Goal: Task Accomplishment & Management: Manage account settings

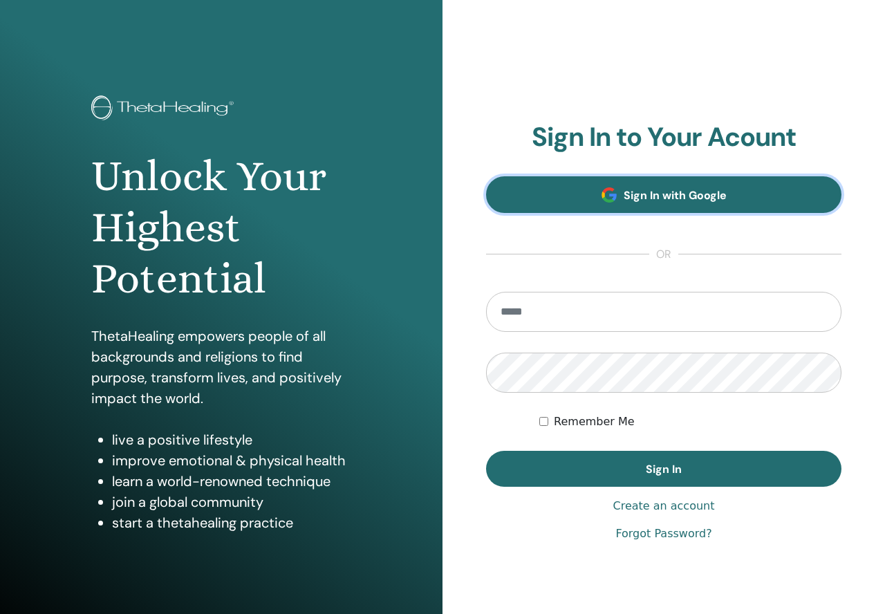
click at [663, 193] on span "Sign In with Google" at bounding box center [675, 195] width 103 height 15
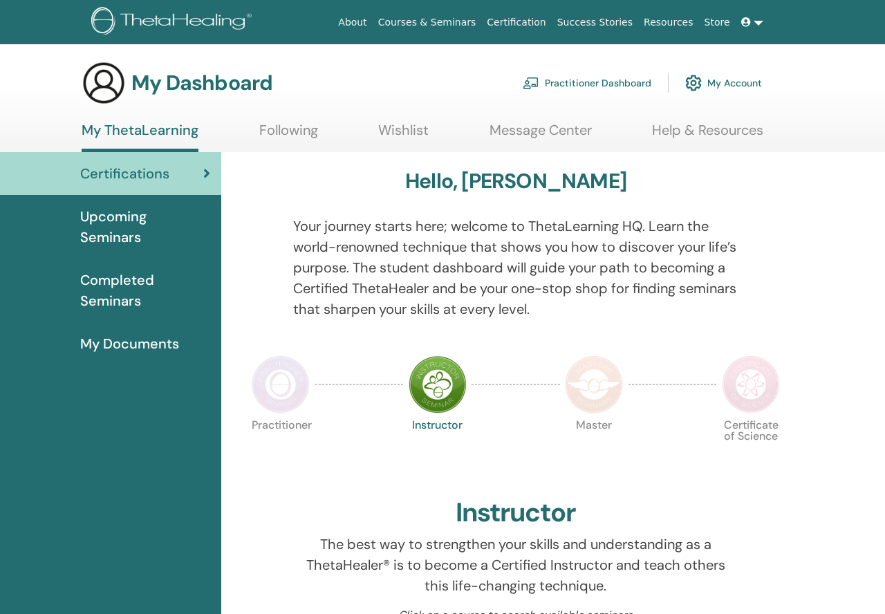
click at [122, 290] on span "Completed Seminars" at bounding box center [145, 290] width 130 height 41
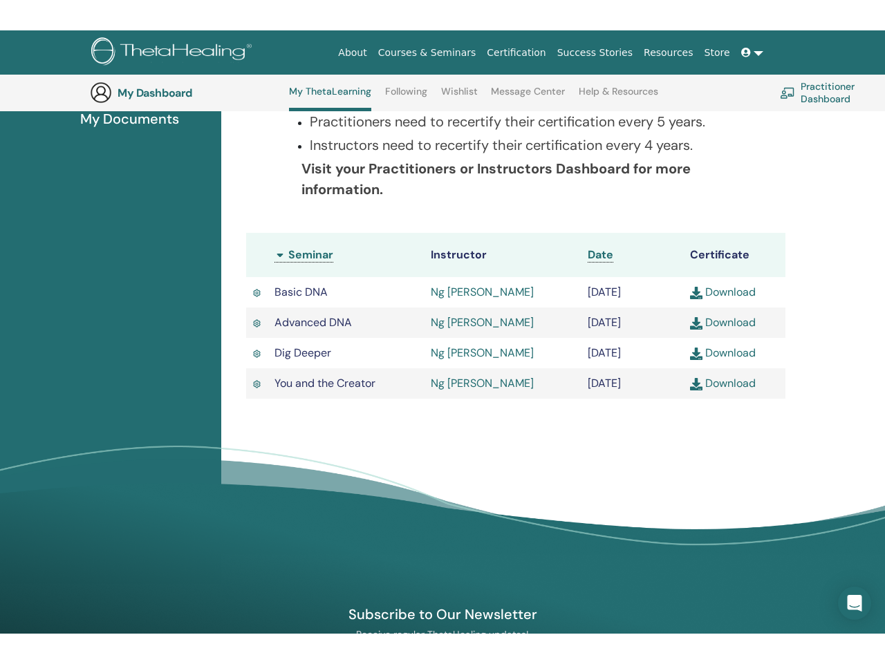
scroll to position [288, 0]
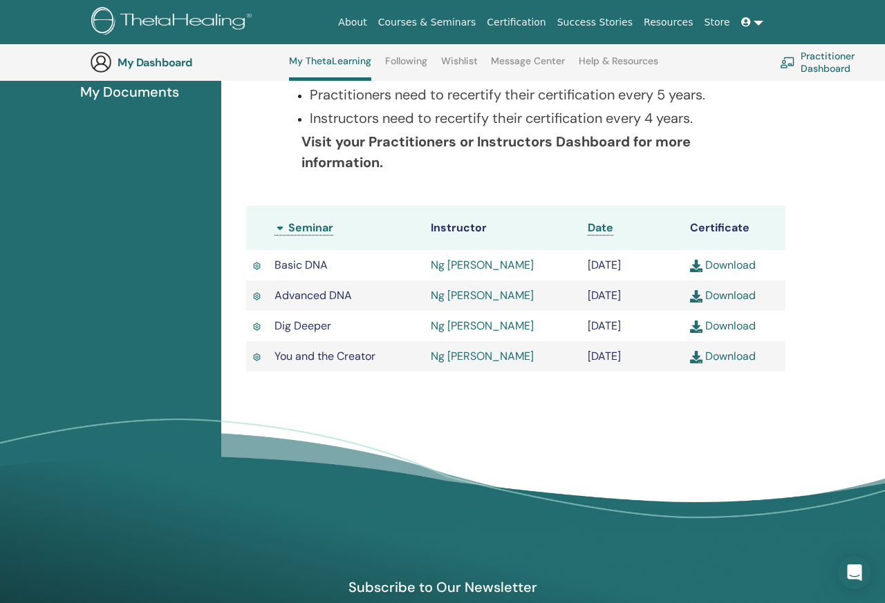
click at [717, 263] on link "Download" at bounding box center [723, 265] width 66 height 15
click at [730, 297] on link "Download" at bounding box center [723, 295] width 66 height 15
click at [736, 324] on link "Download" at bounding box center [723, 326] width 66 height 15
click at [731, 360] on link "Download" at bounding box center [723, 356] width 66 height 15
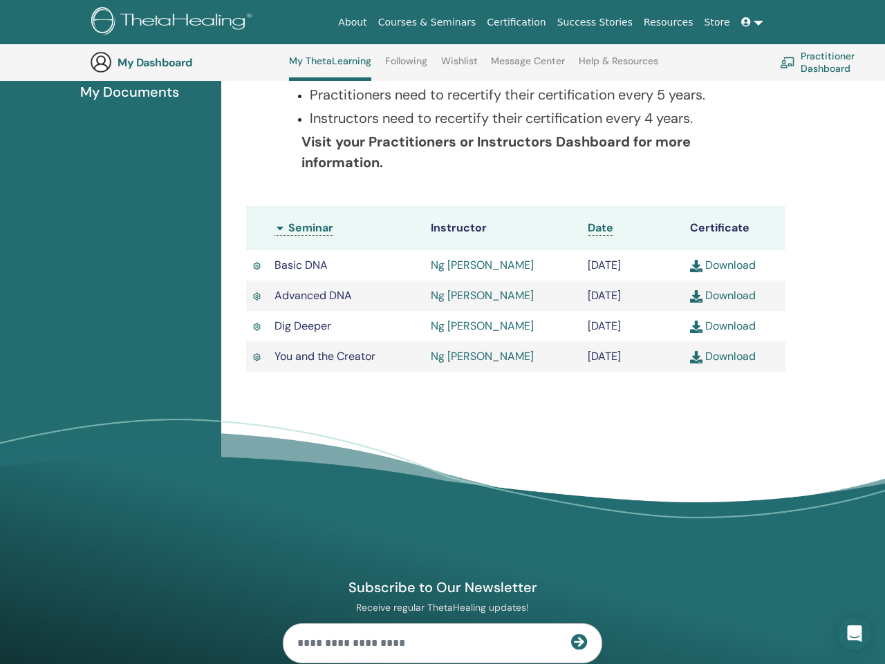
click at [830, 68] on link "Practitioner Dashboard" at bounding box center [838, 62] width 117 height 30
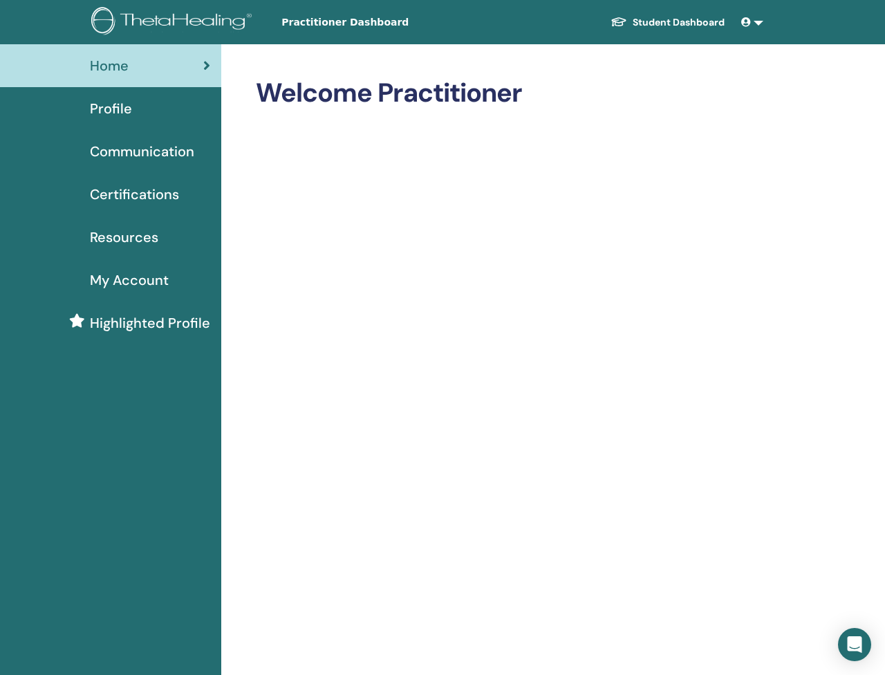
click at [760, 24] on link at bounding box center [752, 23] width 33 height 26
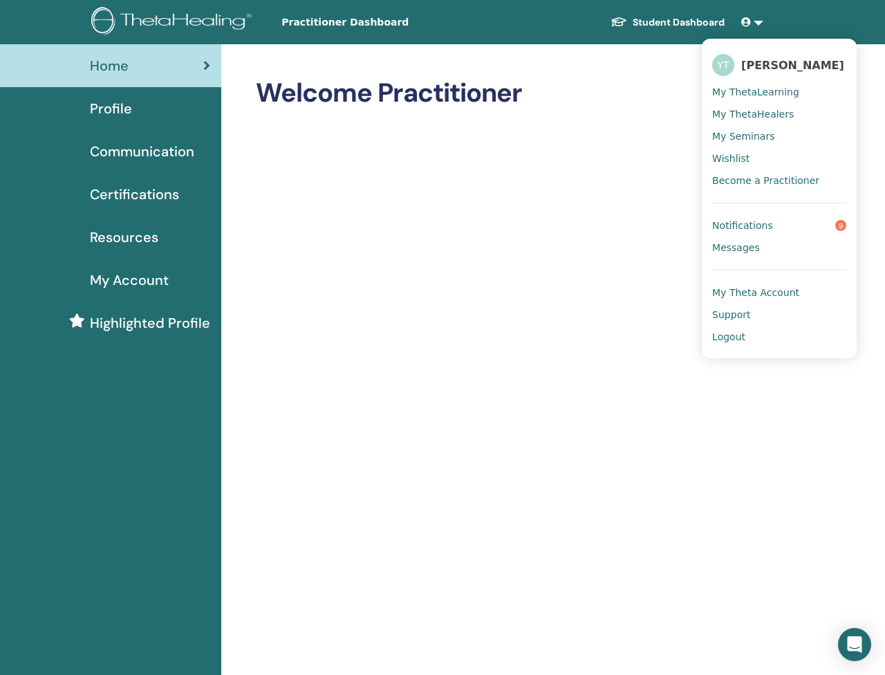
click at [789, 180] on span "Become a Practitioner" at bounding box center [765, 180] width 107 height 12
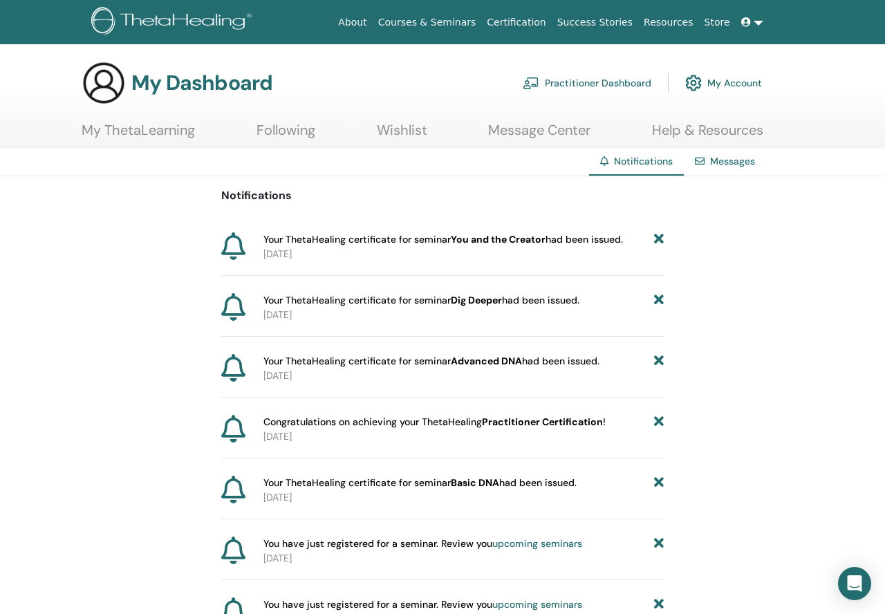
click at [719, 24] on link "Store" at bounding box center [717, 23] width 37 height 26
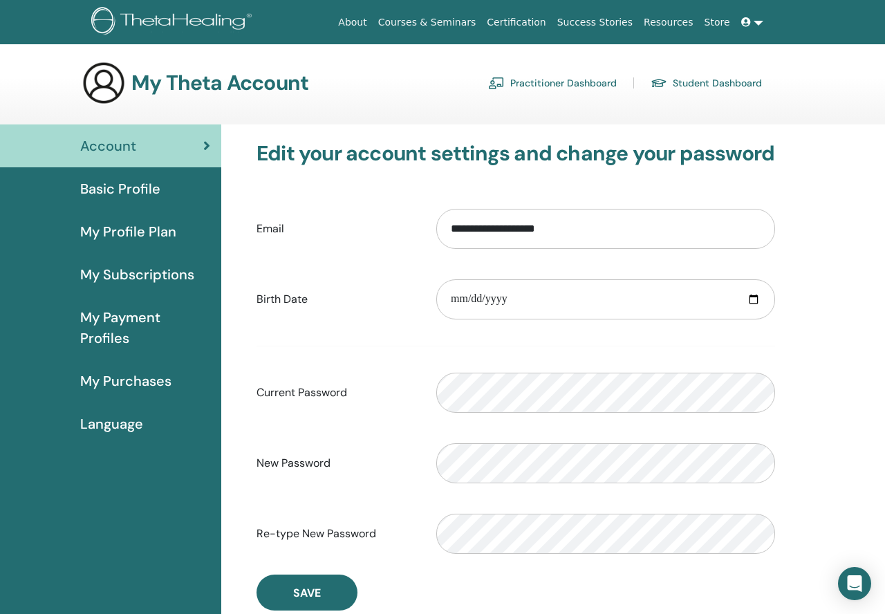
click at [126, 232] on span "My Profile Plan" at bounding box center [128, 231] width 96 height 21
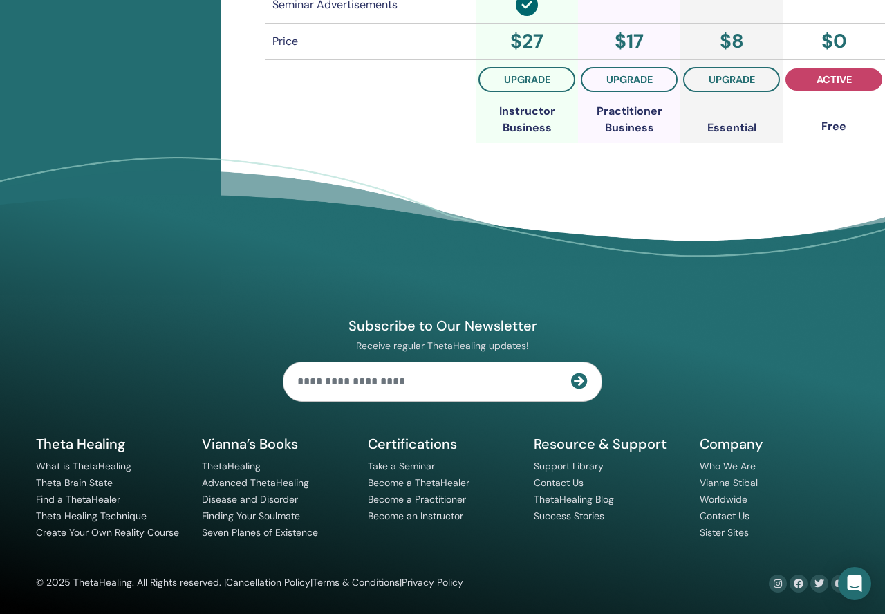
scroll to position [1359, 0]
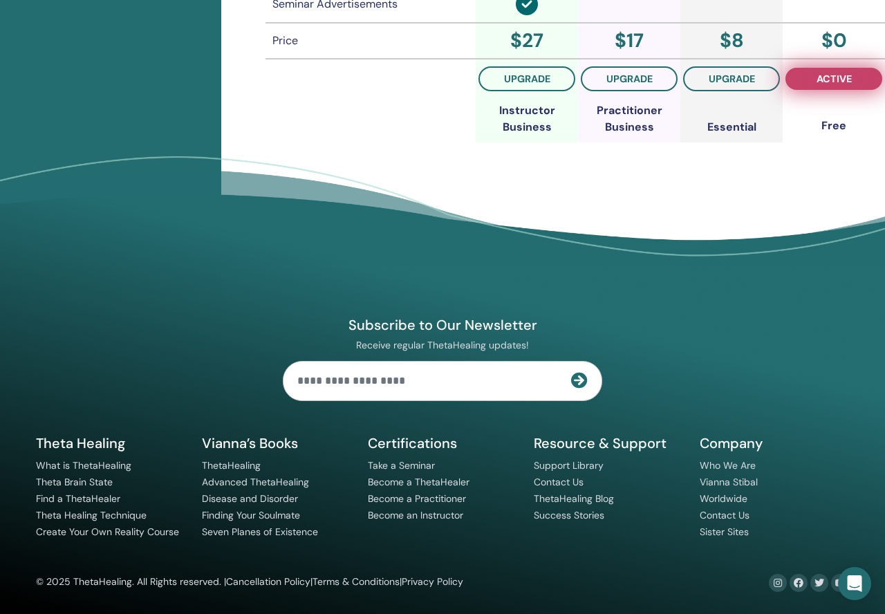
click at [840, 86] on button "active" at bounding box center [833, 79] width 97 height 22
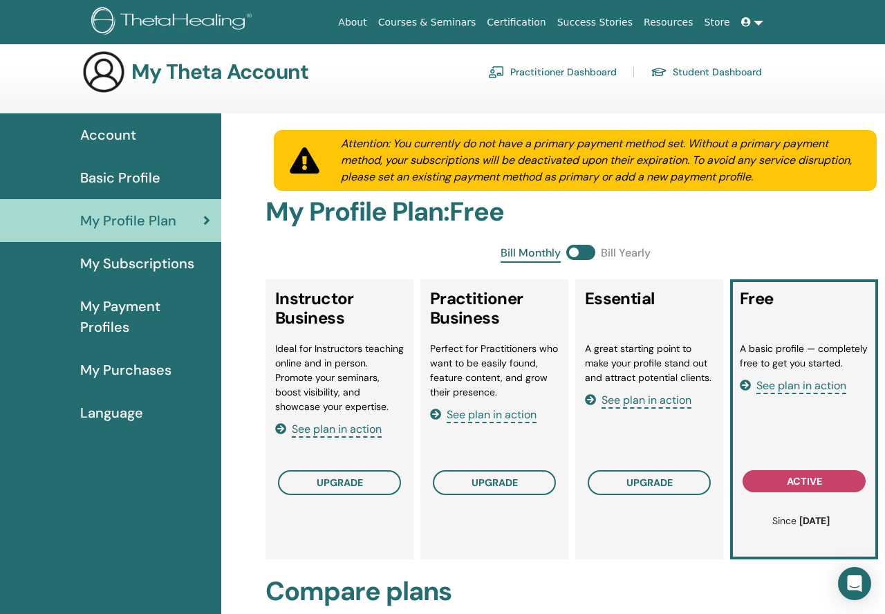
scroll to position [15, 0]
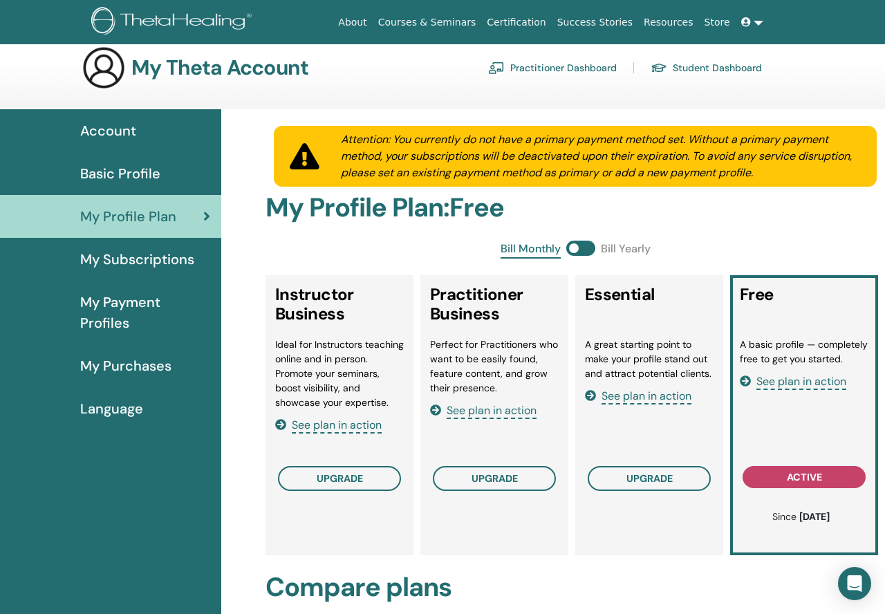
click at [814, 380] on span "See plan in action" at bounding box center [801, 382] width 90 height 16
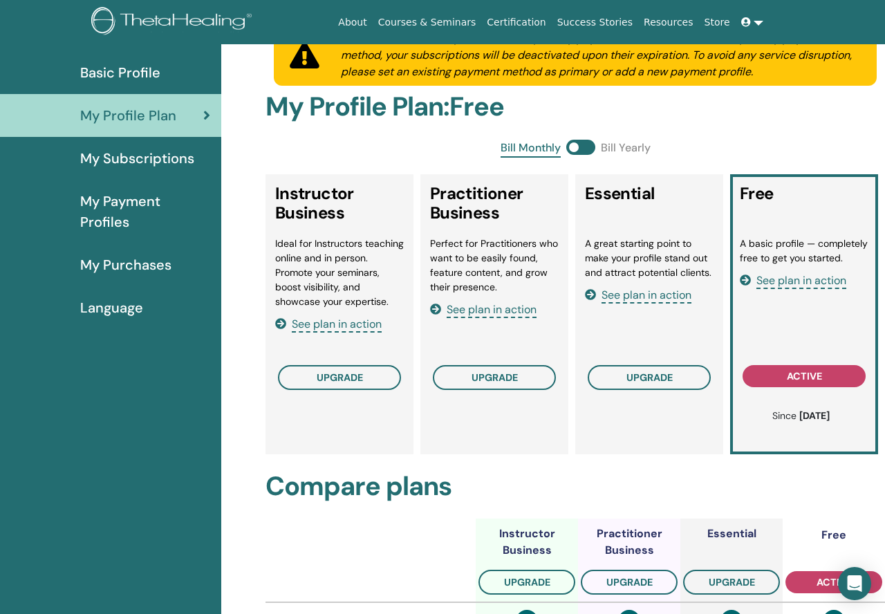
scroll to position [0, 0]
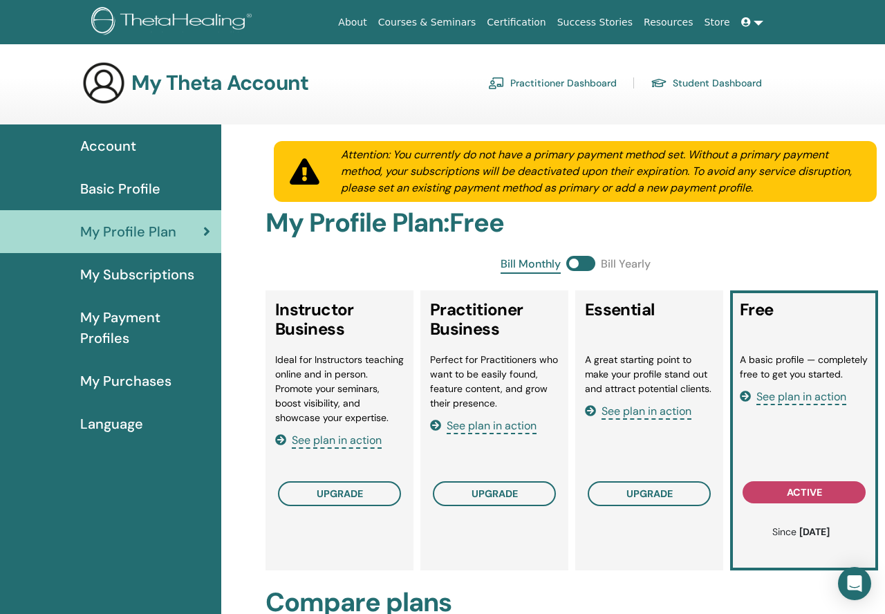
click at [563, 79] on link "Practitioner Dashboard" at bounding box center [552, 83] width 129 height 22
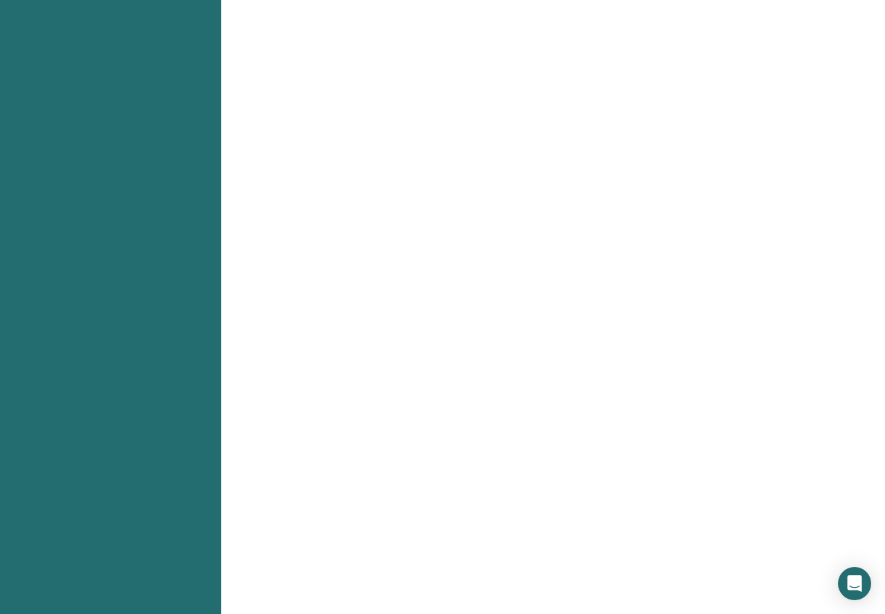
scroll to position [888, 0]
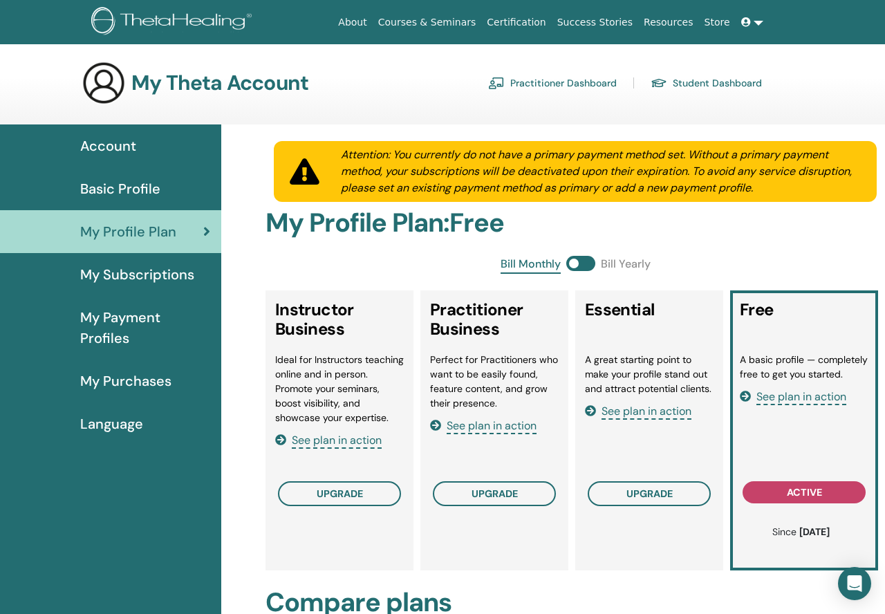
click at [122, 182] on span "Basic Profile" at bounding box center [120, 188] width 80 height 21
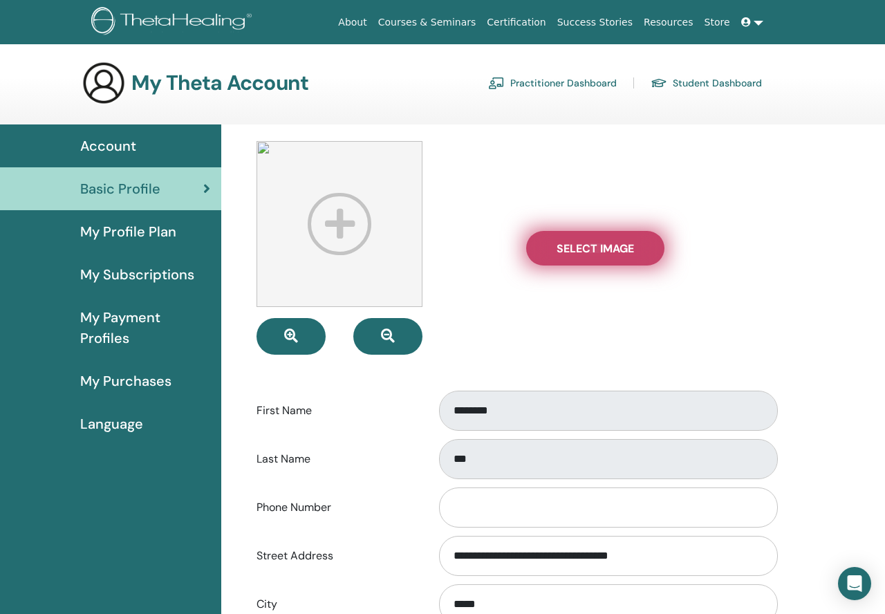
click at [621, 247] on span "Select Image" at bounding box center [594, 248] width 77 height 15
click at [604, 247] on input "Select Image" at bounding box center [595, 248] width 18 height 10
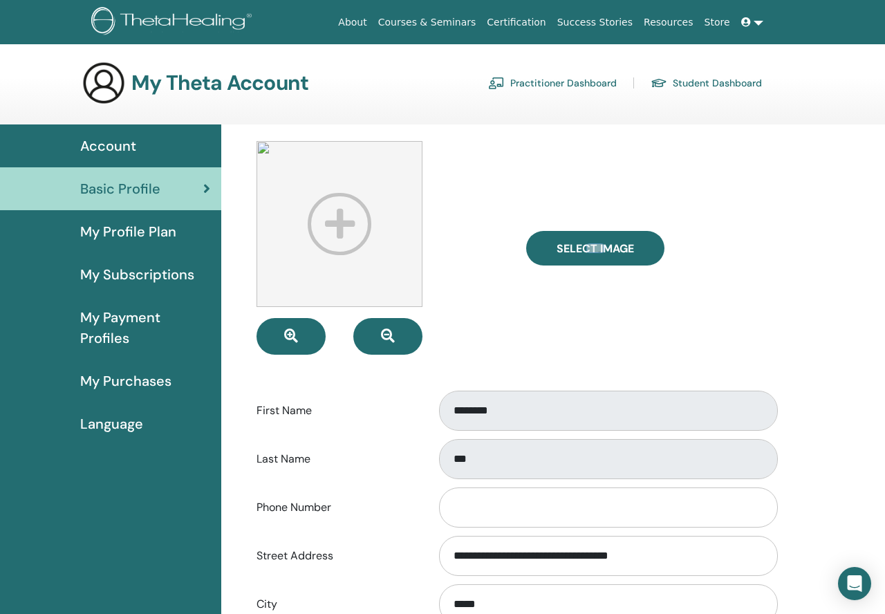
type input "**********"
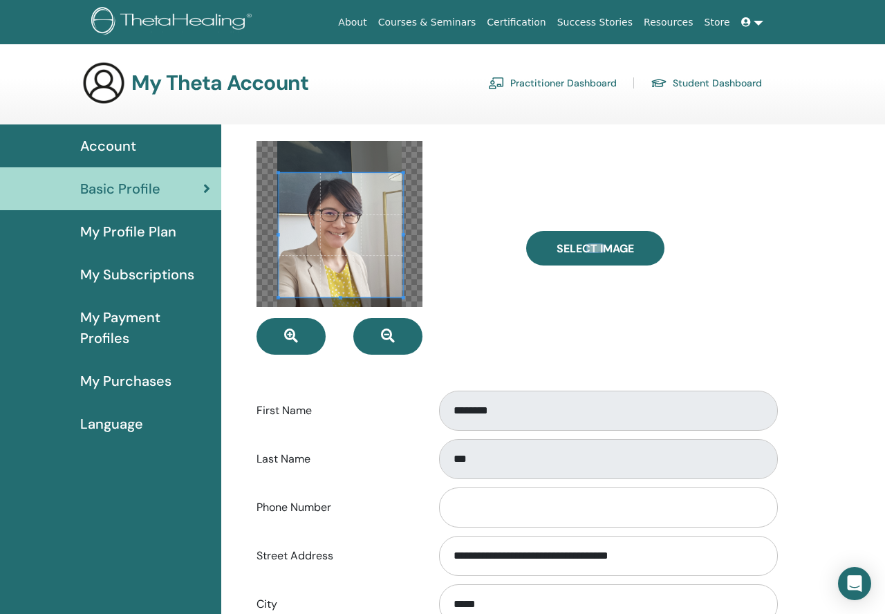
click at [341, 247] on span at bounding box center [341, 235] width 124 height 124
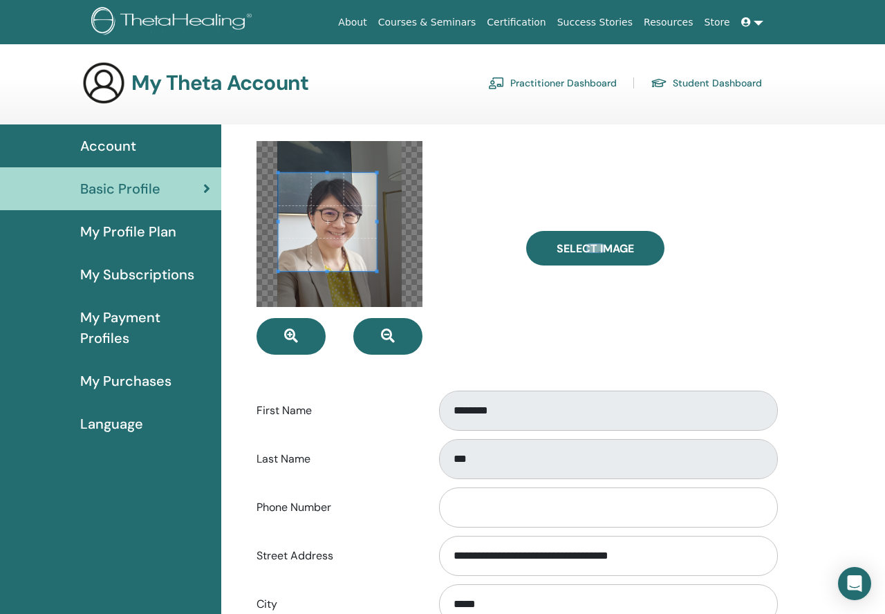
click at [377, 290] on div at bounding box center [339, 224] width 166 height 166
click at [352, 256] on span at bounding box center [333, 223] width 98 height 98
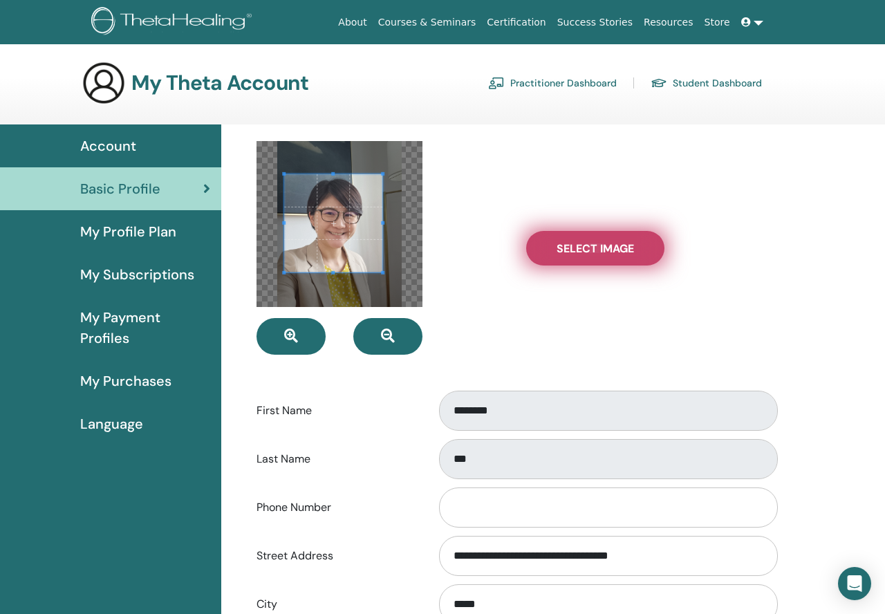
click at [603, 262] on label "Select Image" at bounding box center [595, 248] width 138 height 35
click at [603, 253] on input "Select Image" at bounding box center [595, 248] width 18 height 10
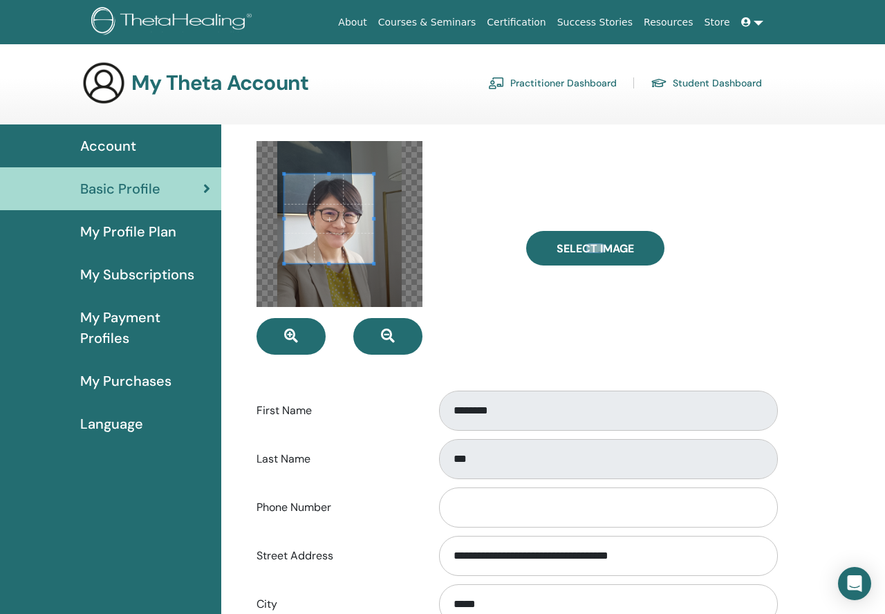
click at [373, 268] on div at bounding box center [339, 224] width 166 height 166
click at [339, 219] on span at bounding box center [334, 218] width 89 height 89
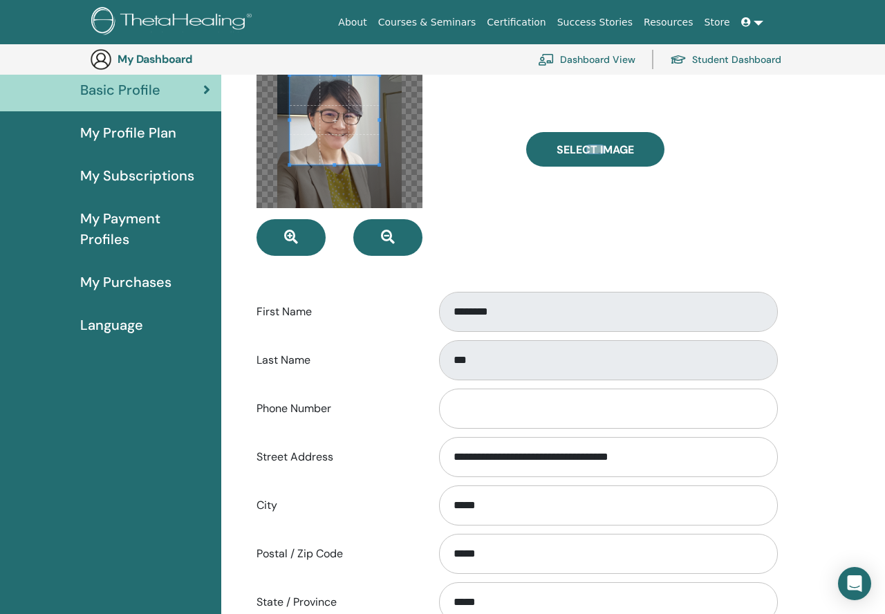
scroll to position [130, 0]
click at [718, 406] on input "Phone Number" at bounding box center [608, 408] width 339 height 40
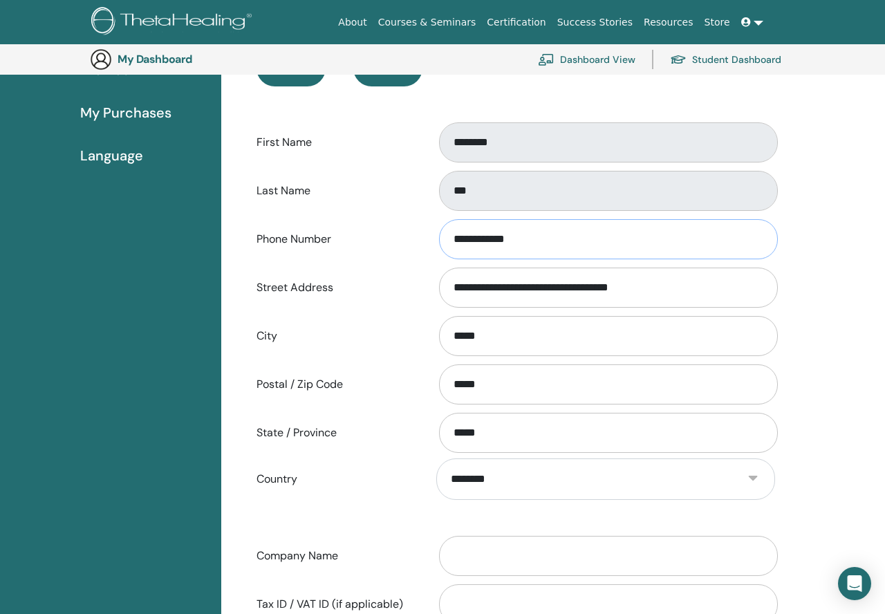
scroll to position [299, 0]
type input "**********"
drag, startPoint x: 466, startPoint y: 288, endPoint x: 437, endPoint y: 284, distance: 29.3
click at [437, 284] on div "**********" at bounding box center [605, 287] width 359 height 46
drag, startPoint x: 506, startPoint y: 287, endPoint x: 561, endPoint y: 288, distance: 55.3
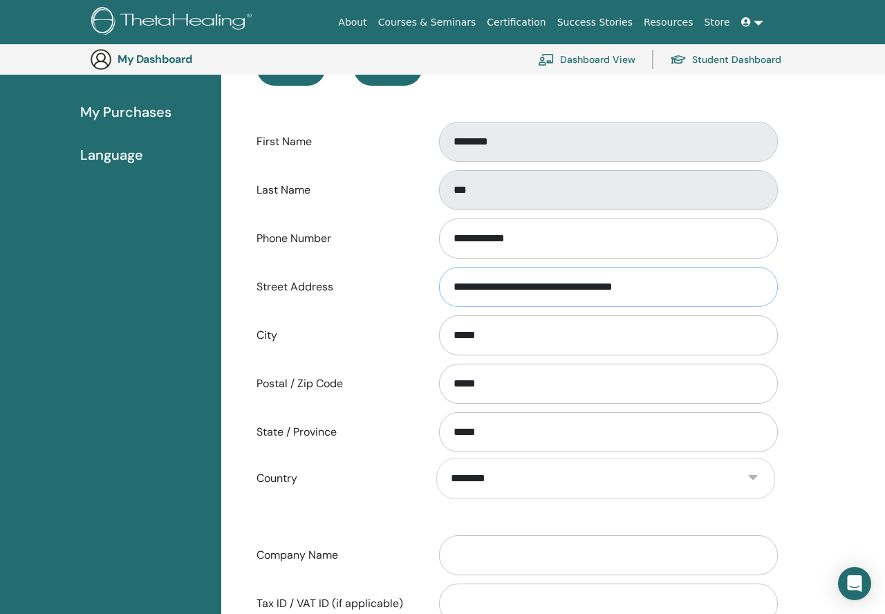
click at [561, 288] on input "**********" at bounding box center [608, 287] width 339 height 40
type input "**********"
click at [823, 382] on div "**********" at bounding box center [553, 360] width 664 height 1009
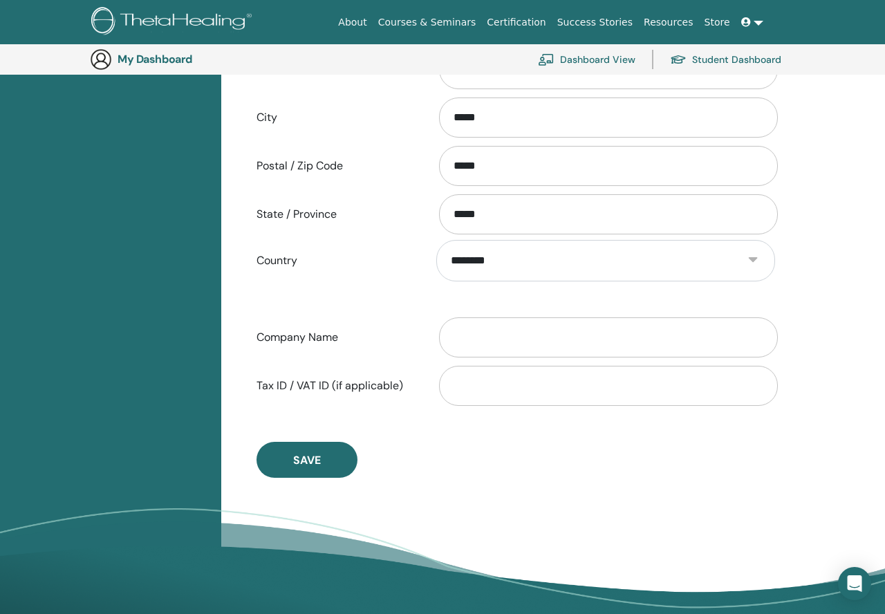
scroll to position [520, 0]
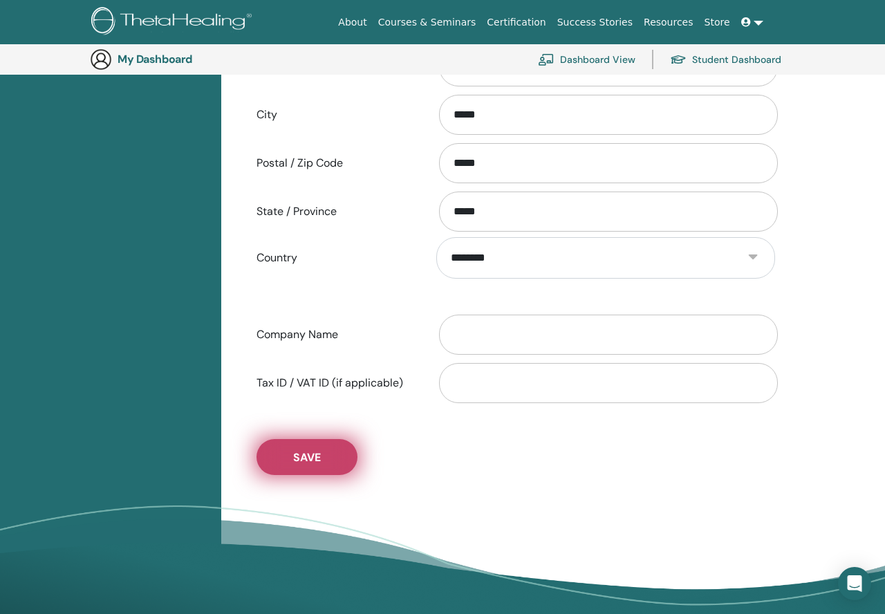
click at [302, 453] on span "Save" at bounding box center [307, 457] width 28 height 15
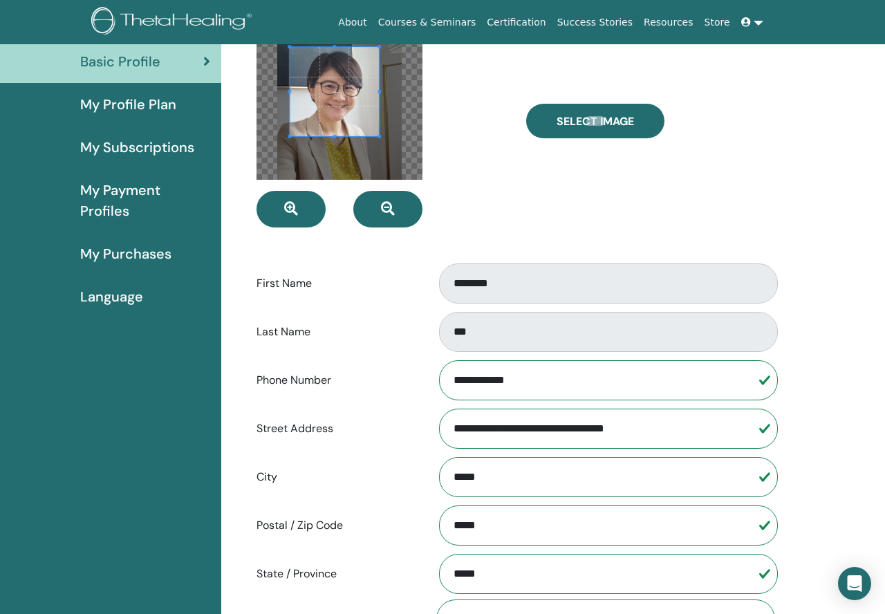
scroll to position [0, 0]
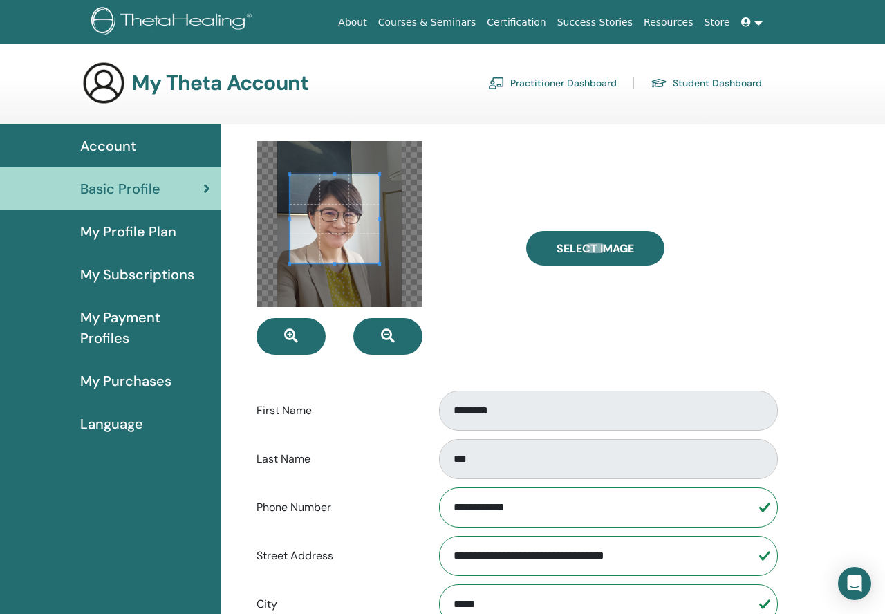
click at [147, 146] on div "Account" at bounding box center [110, 145] width 199 height 21
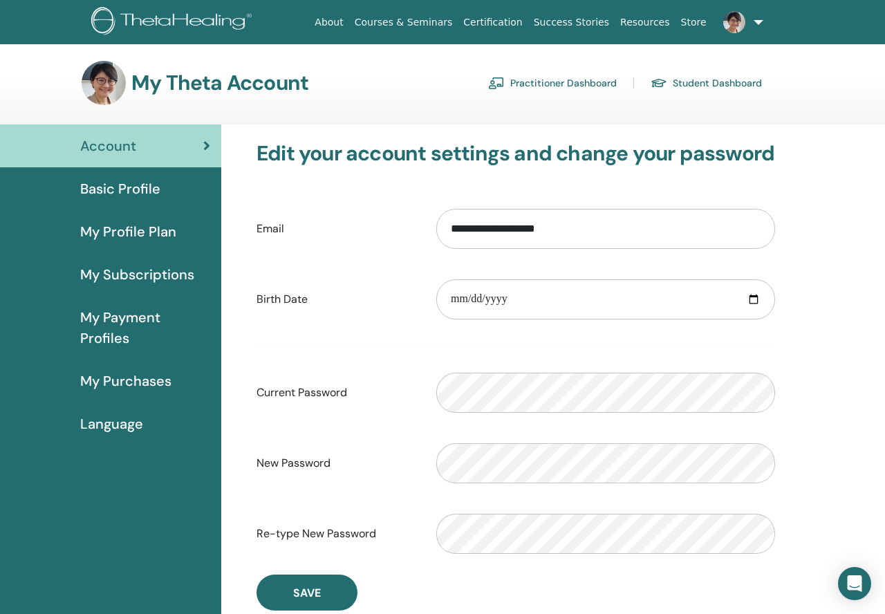
click at [127, 422] on span "Language" at bounding box center [111, 423] width 63 height 21
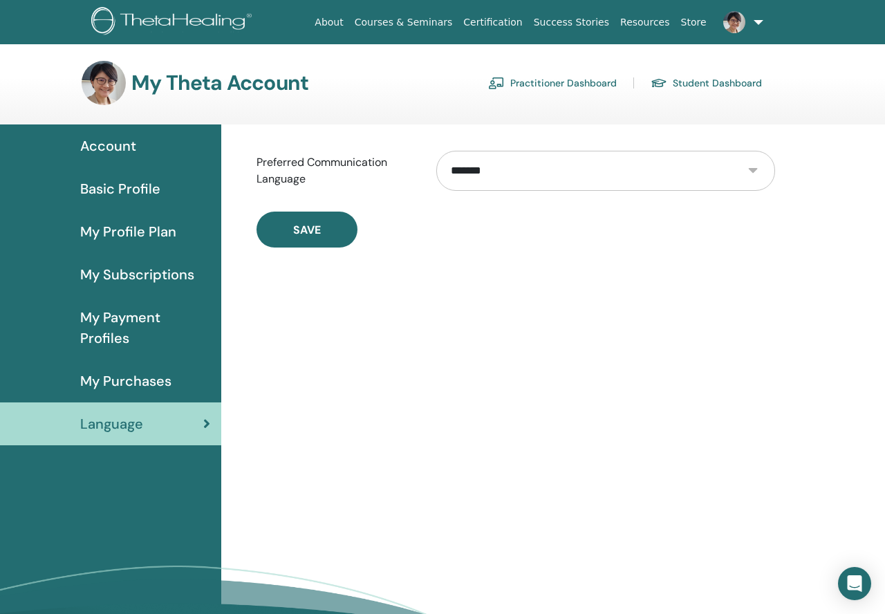
click at [532, 182] on select "**********" at bounding box center [605, 171] width 339 height 40
select select "***"
click at [436, 151] on select "**********" at bounding box center [605, 171] width 339 height 40
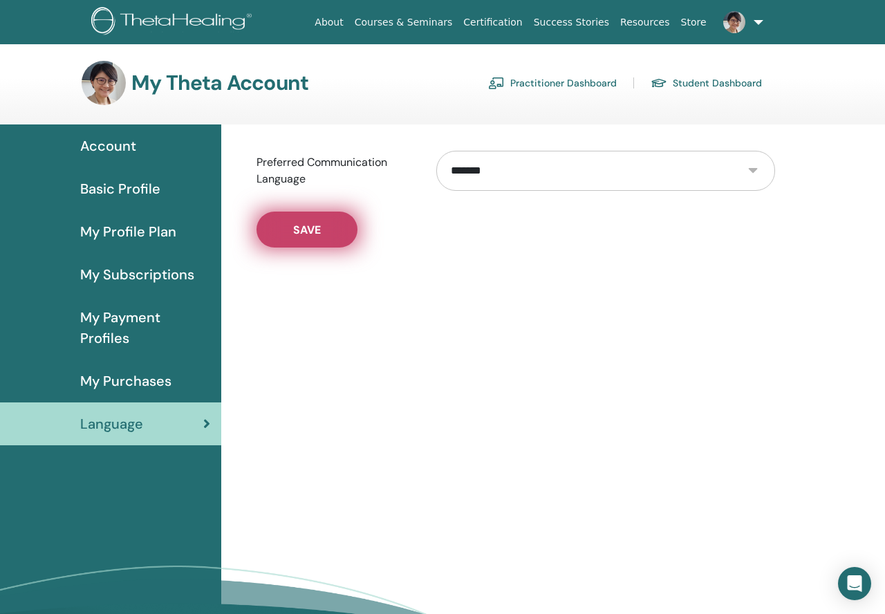
click at [304, 240] on button "Save" at bounding box center [306, 230] width 101 height 36
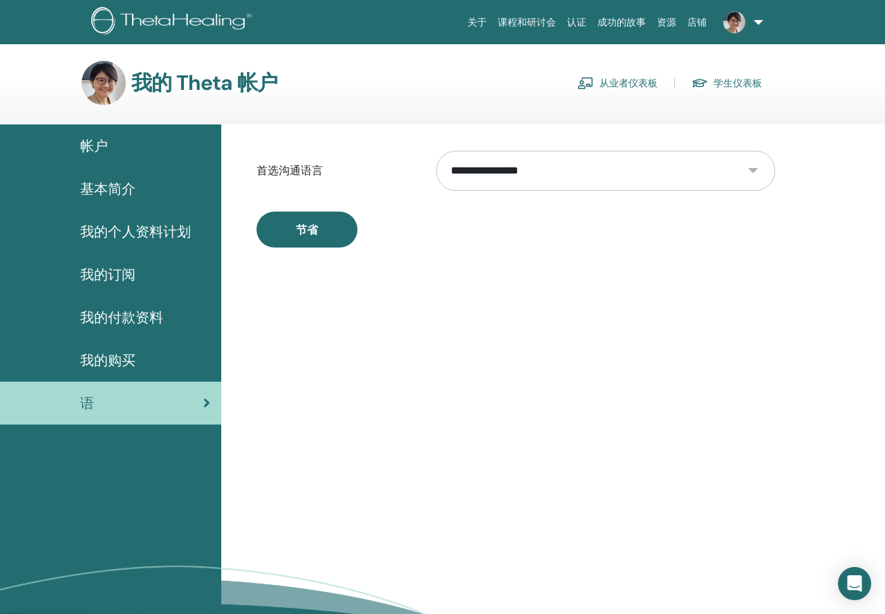
click at [130, 365] on span "我的购买" at bounding box center [107, 360] width 55 height 21
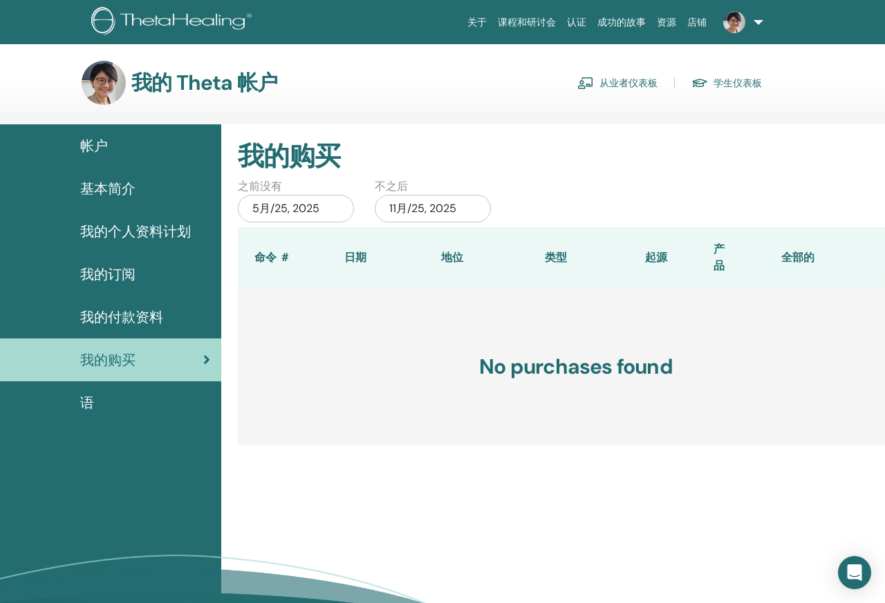
click at [142, 312] on span "我的付款资料" at bounding box center [121, 317] width 83 height 21
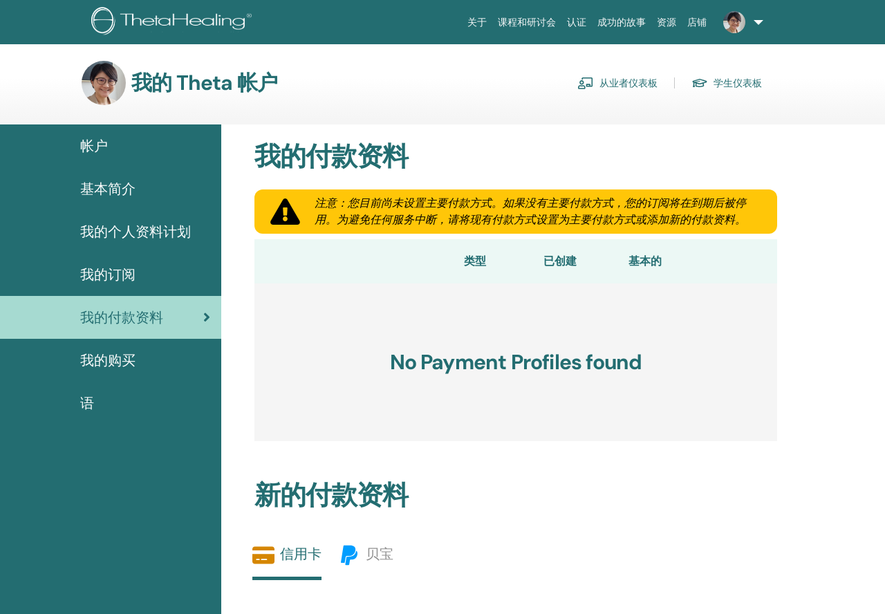
click at [171, 236] on span "我的个人资料计划" at bounding box center [135, 231] width 111 height 21
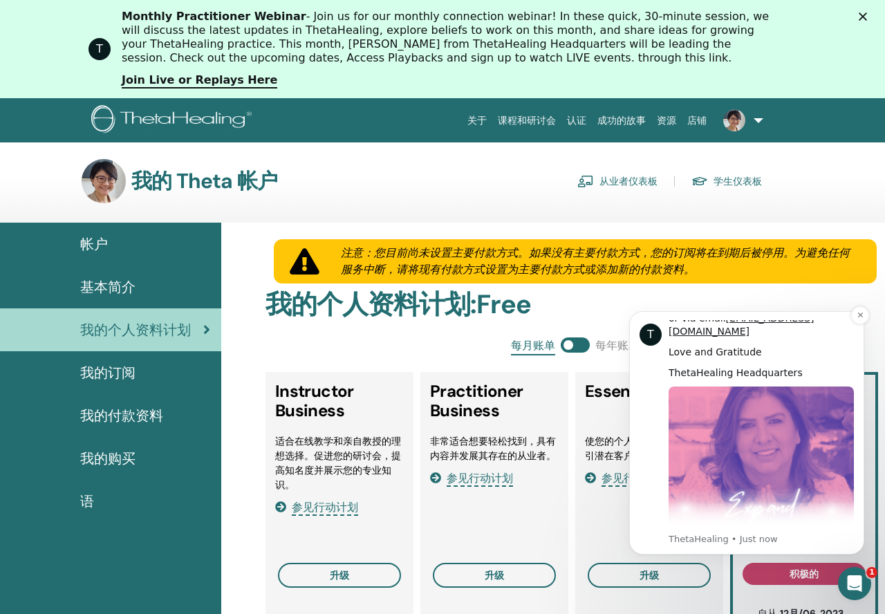
scroll to position [704, 0]
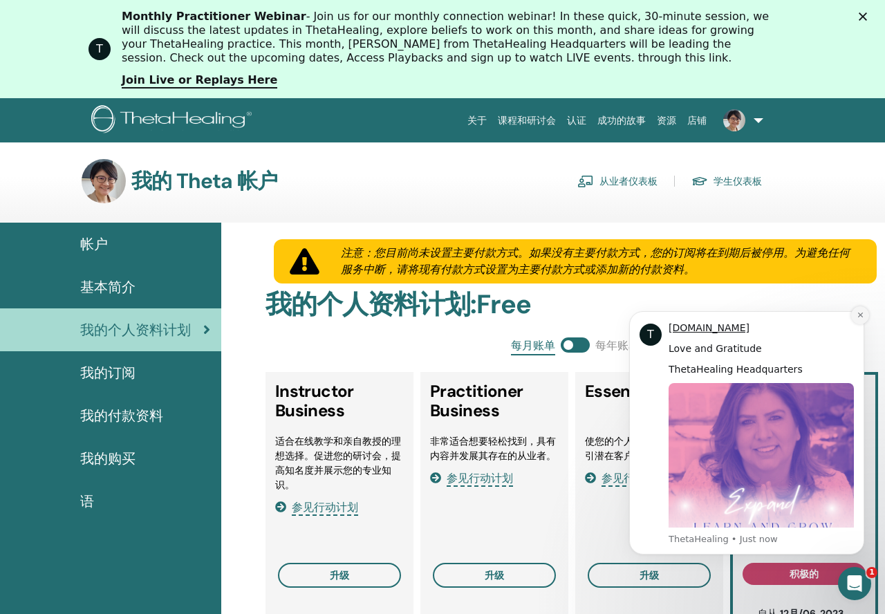
click at [859, 317] on icon "Dismiss notification" at bounding box center [860, 315] width 8 height 8
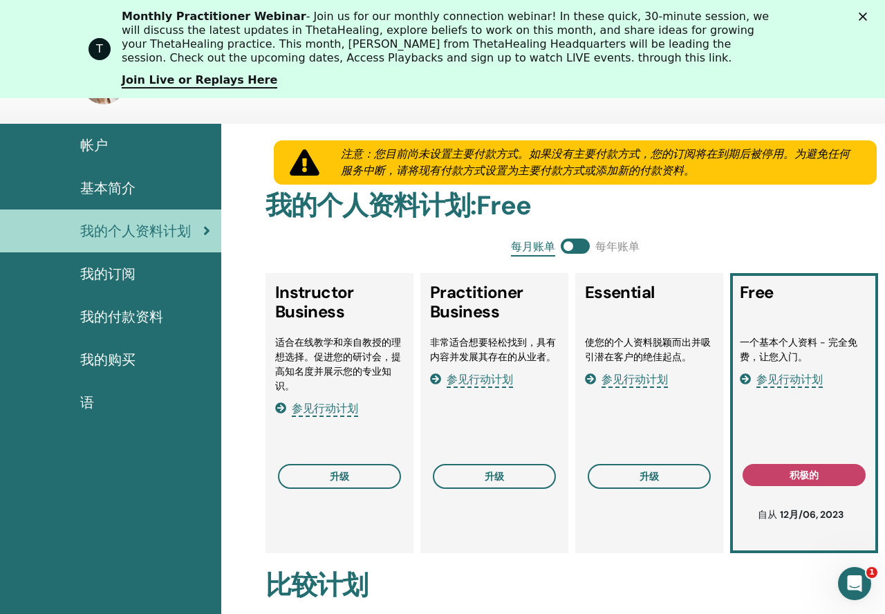
scroll to position [0, 0]
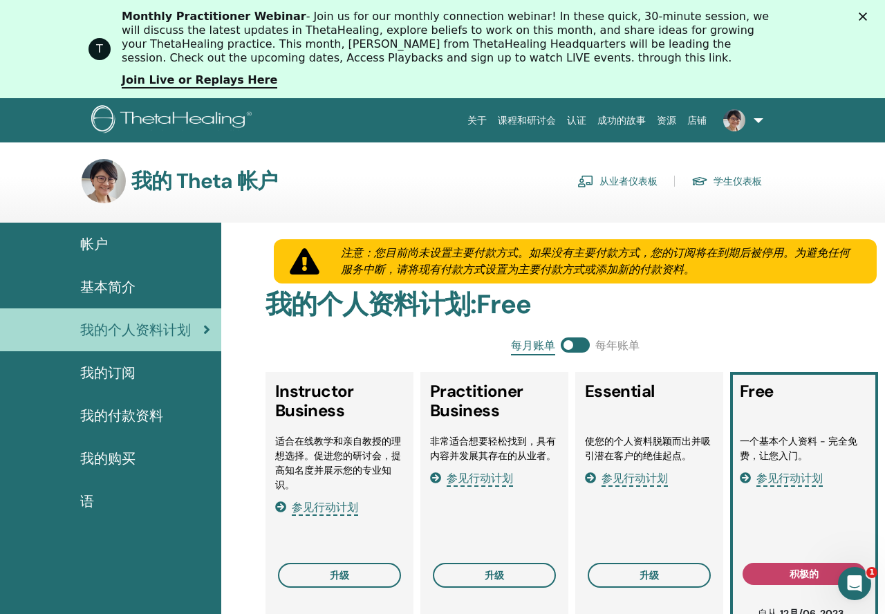
click at [752, 115] on link at bounding box center [740, 120] width 57 height 44
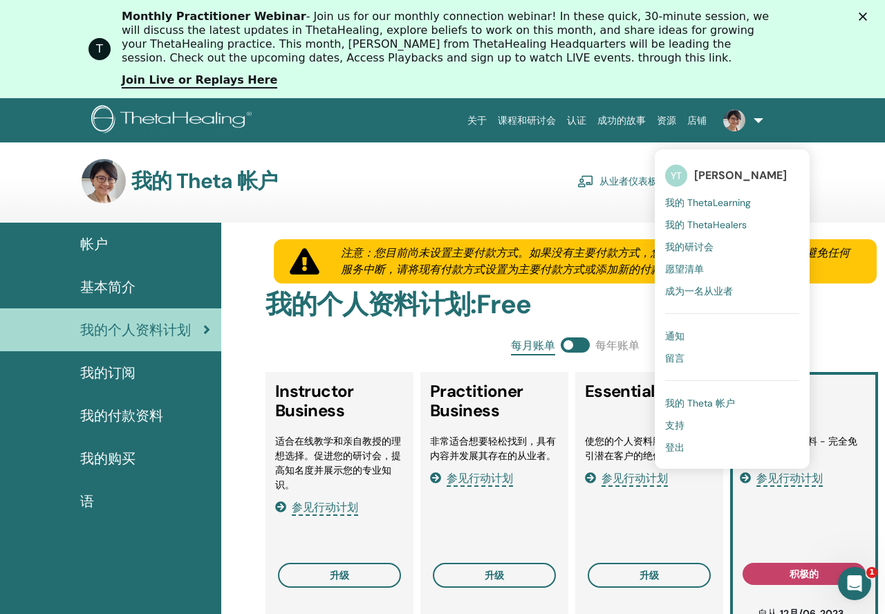
click at [715, 401] on span "我的 Theta 帐户" at bounding box center [700, 403] width 70 height 12
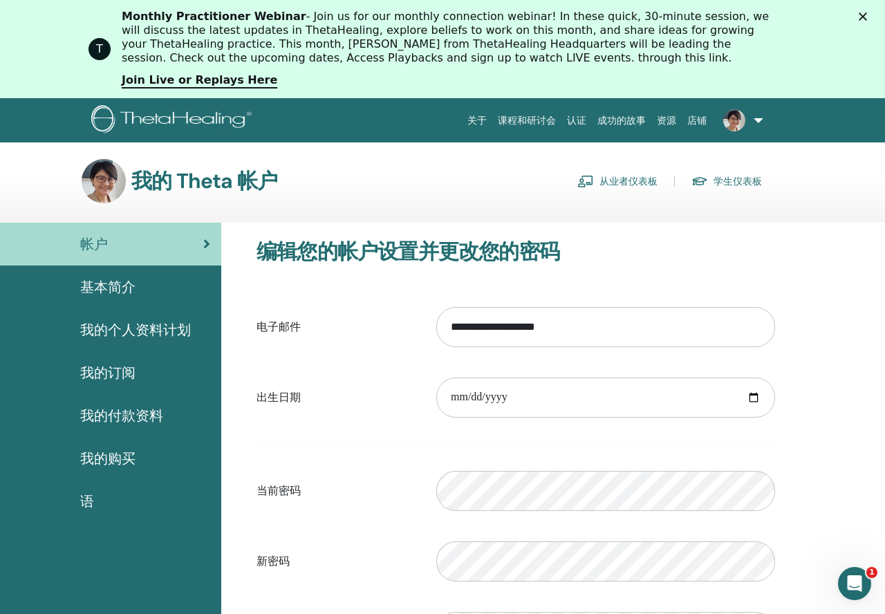
click at [749, 118] on span at bounding box center [734, 119] width 33 height 11
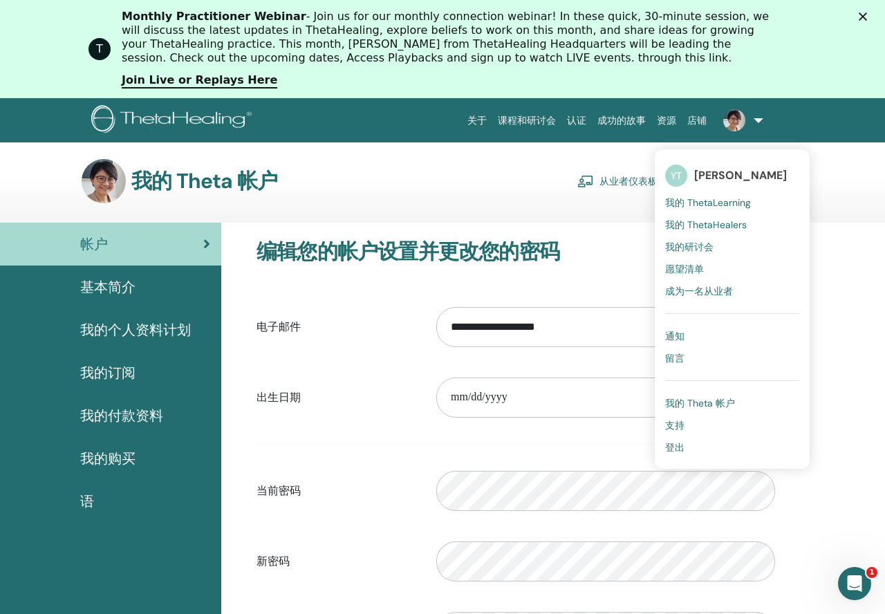
click at [734, 225] on span "我的 ThetaHealers" at bounding box center [706, 224] width 82 height 12
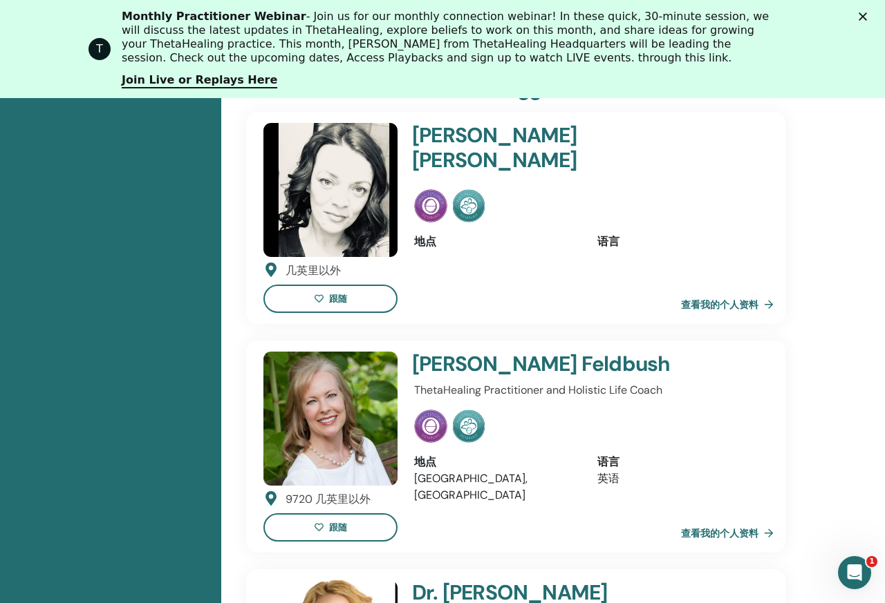
scroll to position [294, 0]
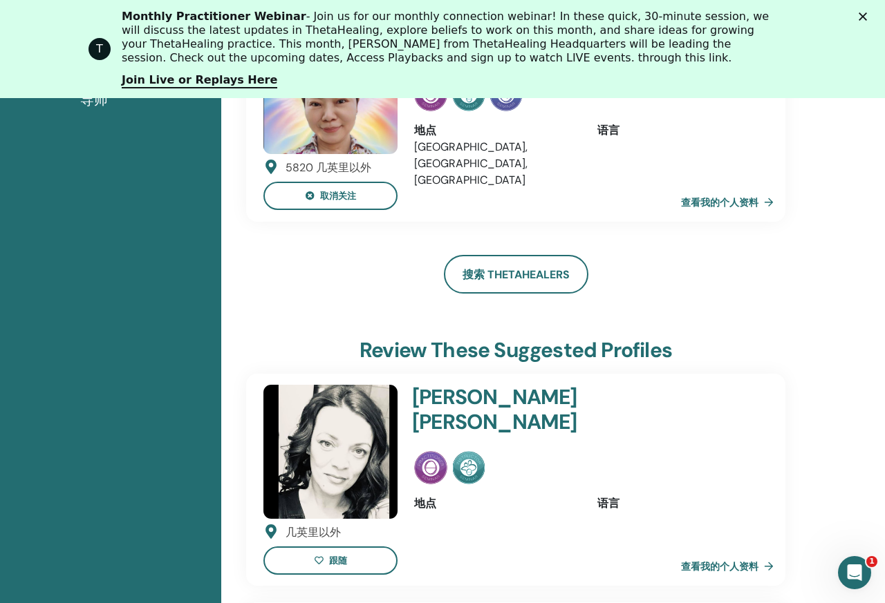
click at [734, 204] on link "查看我的个人资料" at bounding box center [730, 203] width 98 height 28
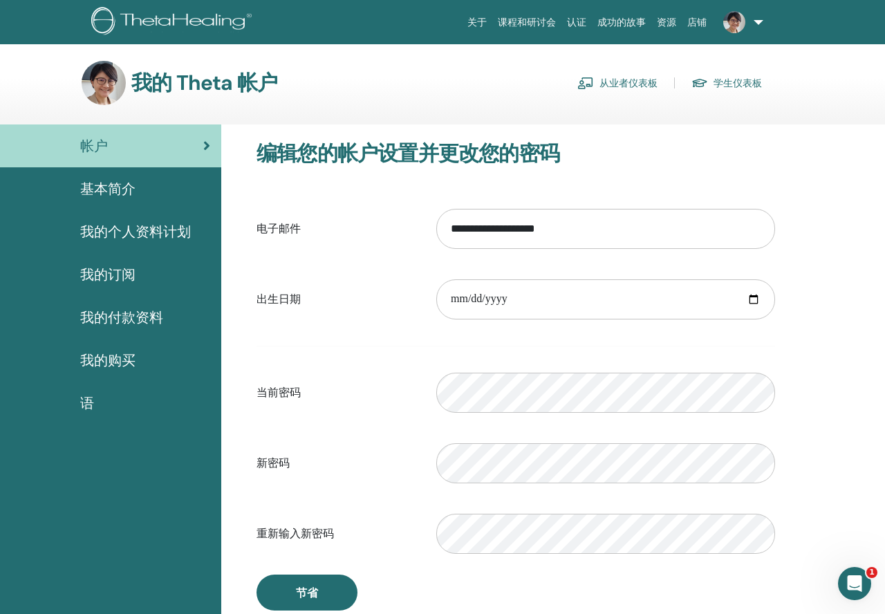
click at [132, 187] on span "基本简介" at bounding box center [107, 188] width 55 height 21
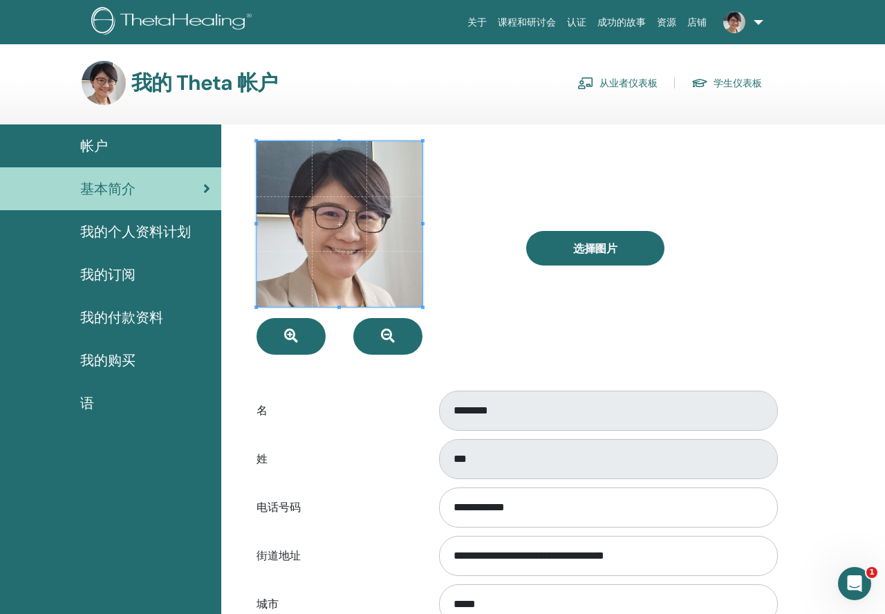
click at [134, 275] on span "我的订阅" at bounding box center [107, 274] width 55 height 21
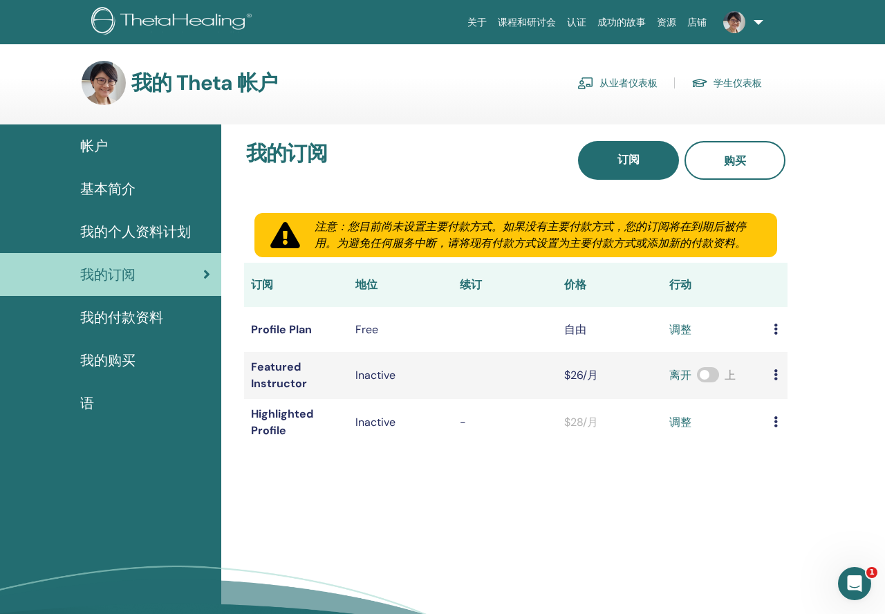
click at [775, 326] on icon at bounding box center [776, 329] width 4 height 11
click at [776, 326] on icon at bounding box center [776, 329] width 4 height 11
click at [167, 320] on div "我的付款资料" at bounding box center [110, 317] width 199 height 21
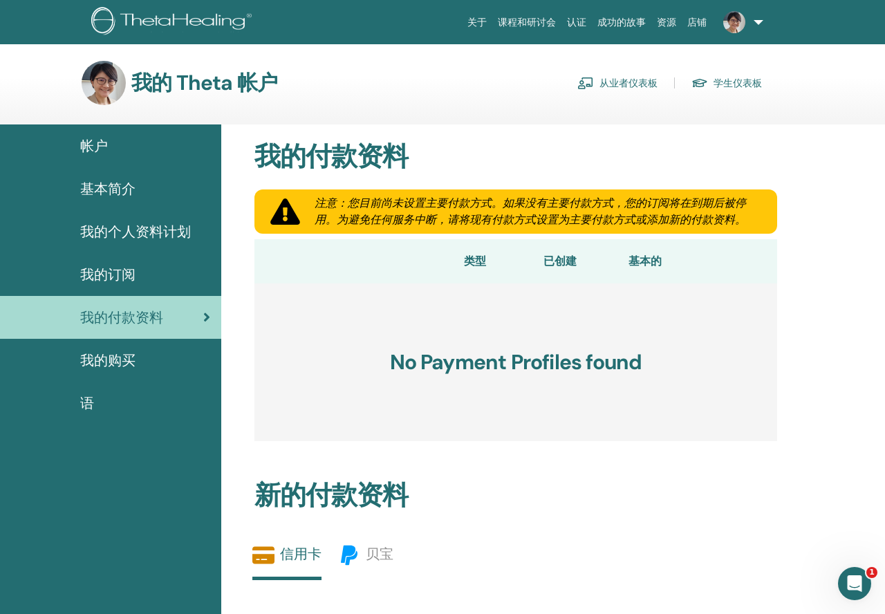
click at [144, 350] on div "我的购买" at bounding box center [110, 360] width 199 height 21
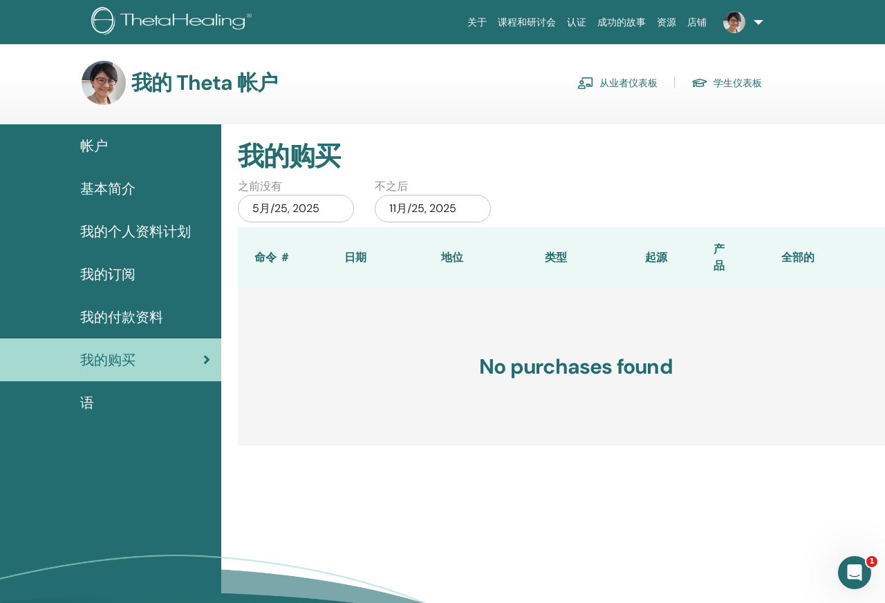
click at [113, 406] on div "语" at bounding box center [110, 403] width 199 height 21
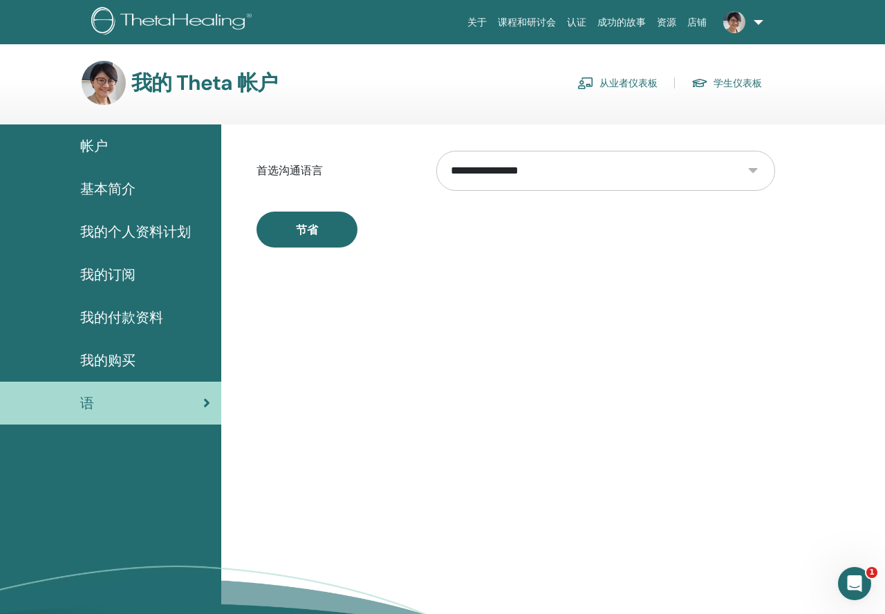
click at [625, 179] on select "**********" at bounding box center [605, 171] width 339 height 40
select select "***"
click at [436, 151] on select "**********" at bounding box center [605, 171] width 339 height 40
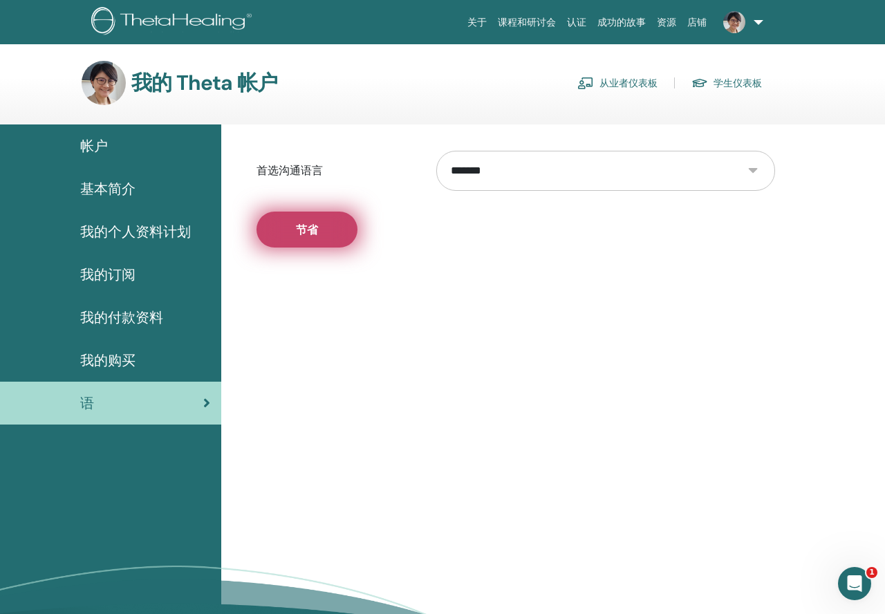
click at [342, 227] on button "节省" at bounding box center [306, 230] width 101 height 36
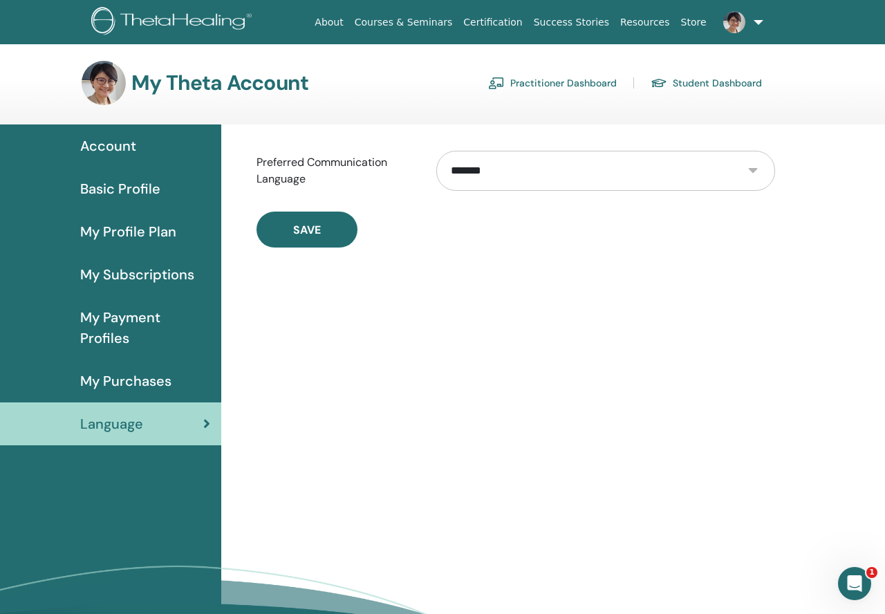
click at [145, 187] on span "Basic Profile" at bounding box center [120, 188] width 80 height 21
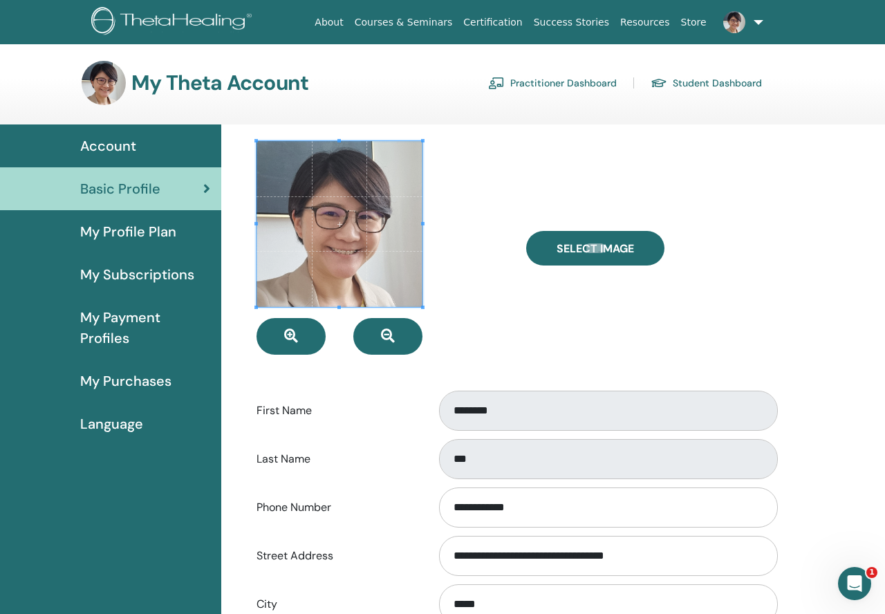
click at [588, 88] on link "Practitioner Dashboard" at bounding box center [552, 83] width 129 height 22
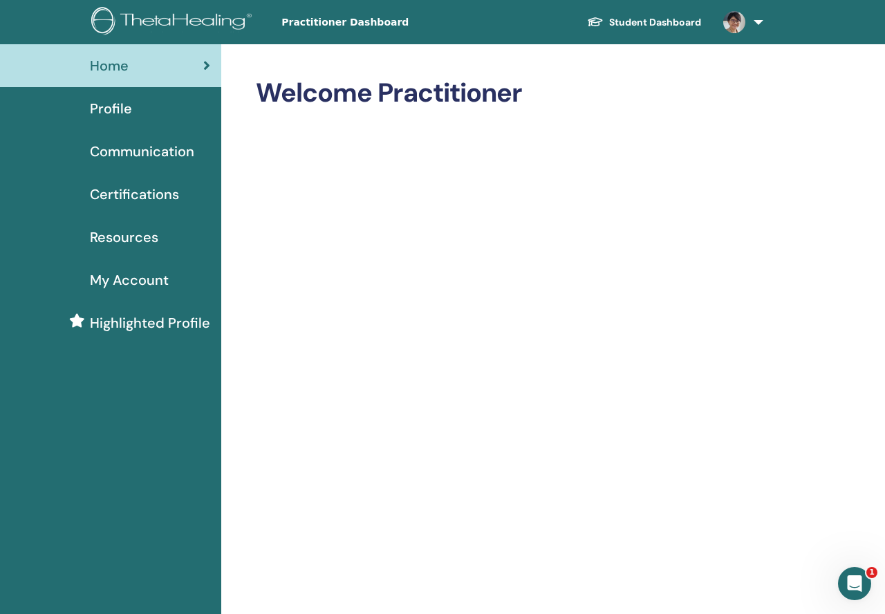
click at [758, 21] on link at bounding box center [740, 22] width 57 height 44
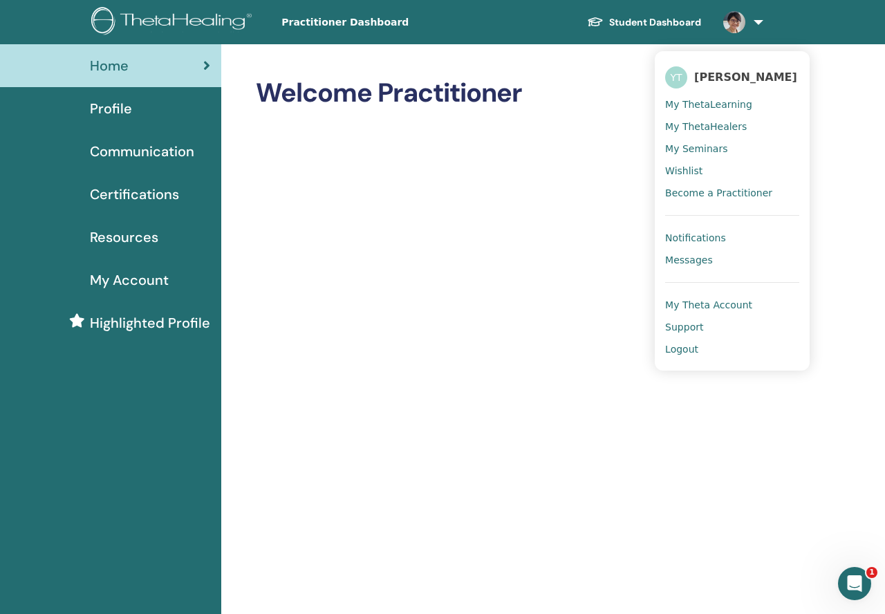
click at [697, 259] on span "Messages" at bounding box center [689, 260] width 48 height 12
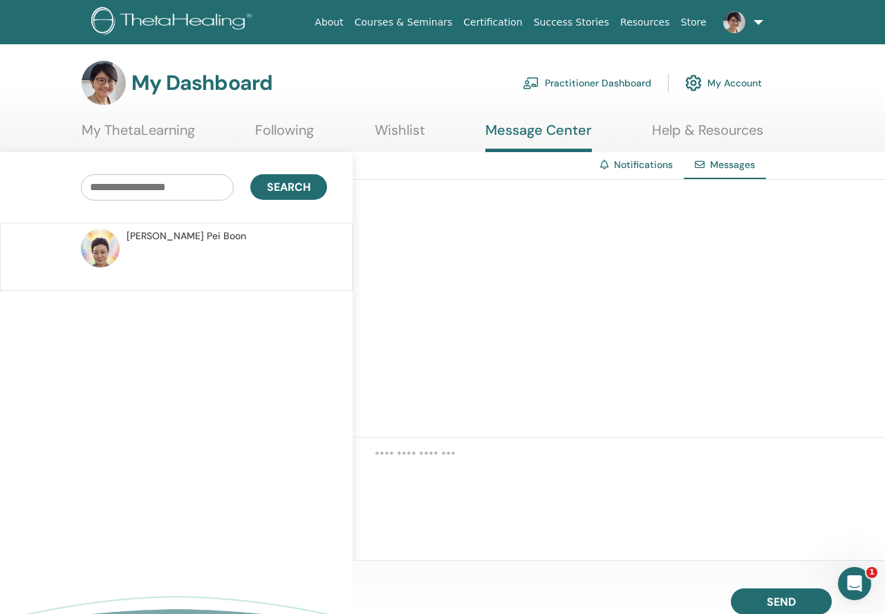
click at [760, 24] on link at bounding box center [740, 22] width 57 height 44
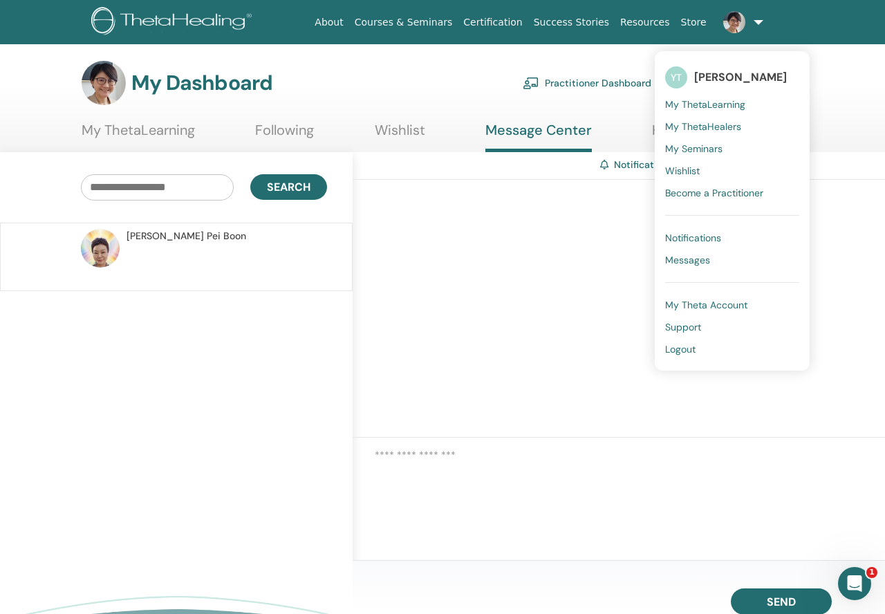
click at [677, 326] on span "Support" at bounding box center [683, 327] width 36 height 12
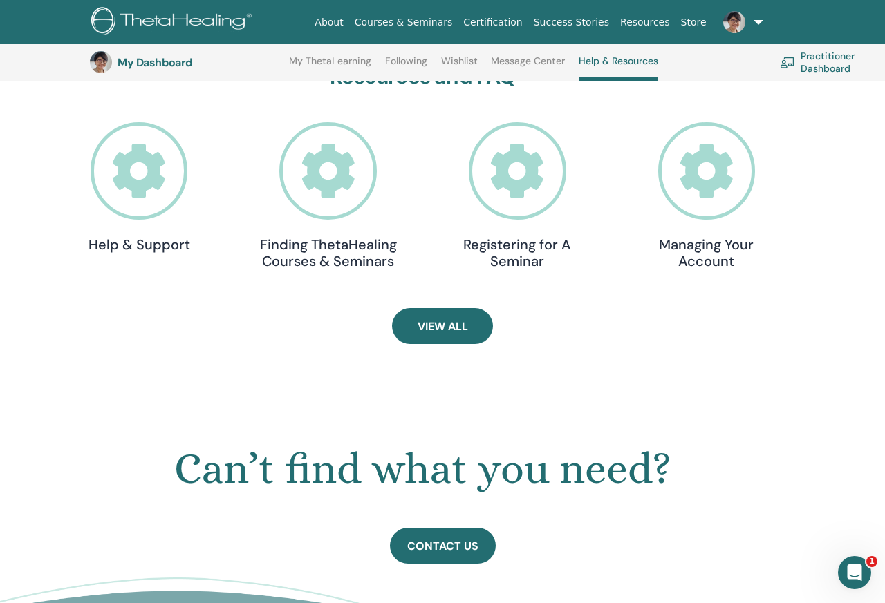
scroll to position [473, 0]
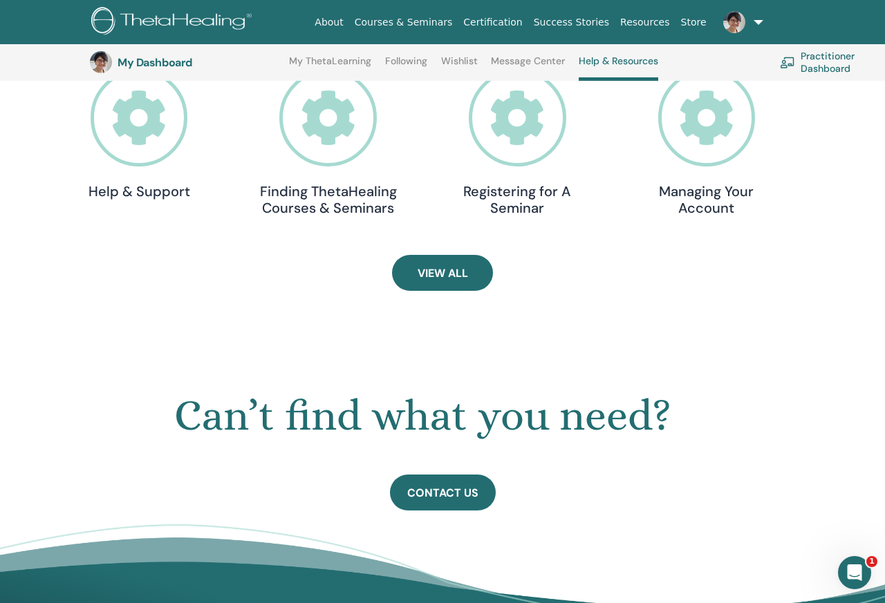
click at [696, 138] on icon at bounding box center [706, 117] width 97 height 97
click at [348, 24] on link "About" at bounding box center [328, 23] width 39 height 26
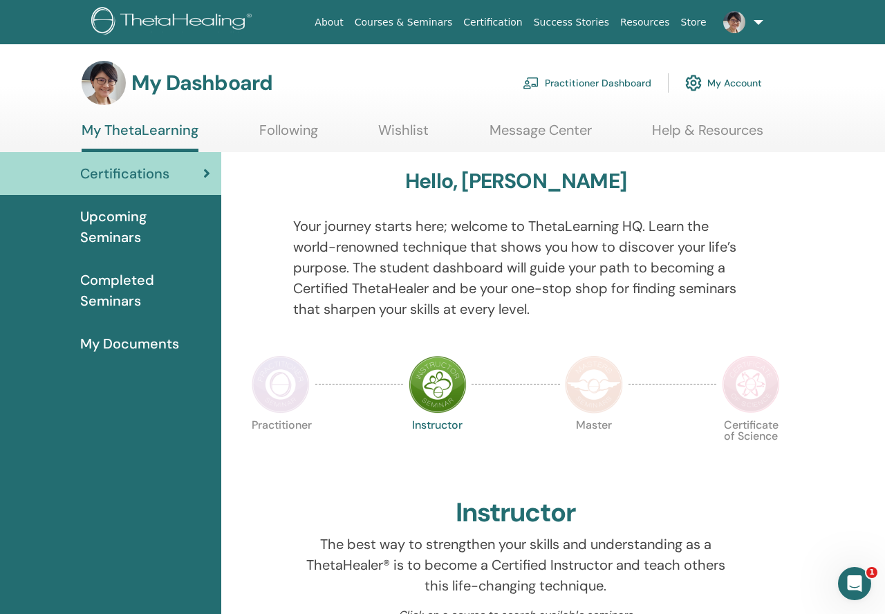
click at [127, 341] on span "My Documents" at bounding box center [129, 343] width 99 height 21
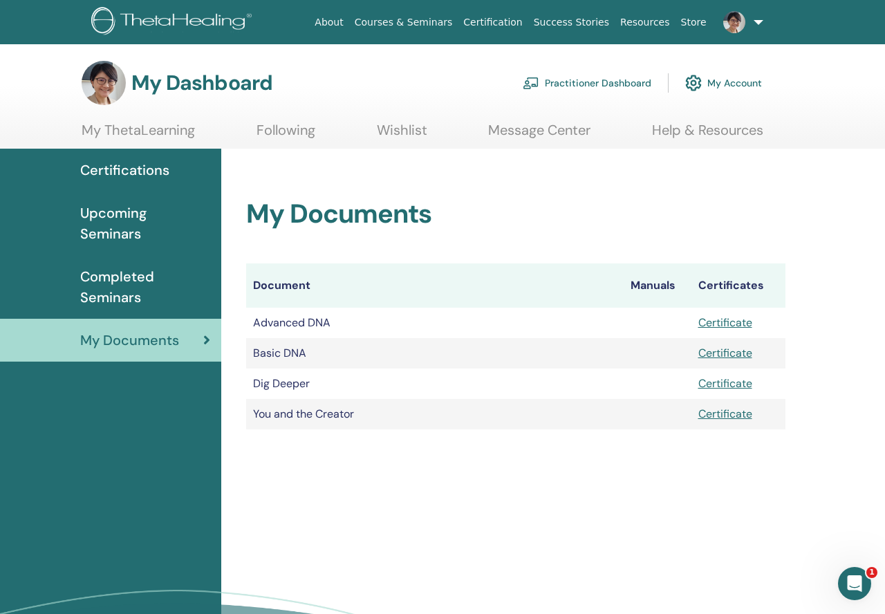
click at [299, 135] on link "Following" at bounding box center [285, 135] width 59 height 27
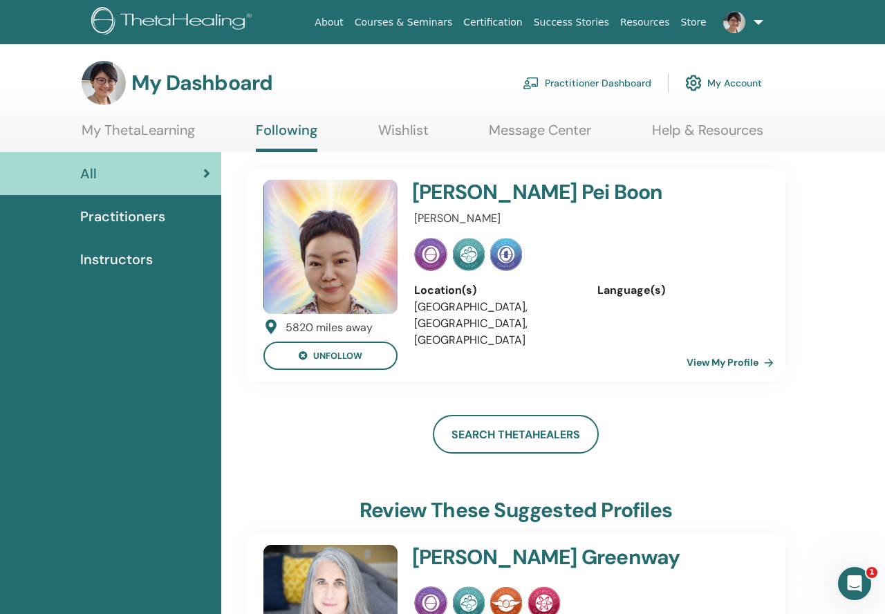
click at [130, 216] on span "Practitioners" at bounding box center [122, 216] width 85 height 21
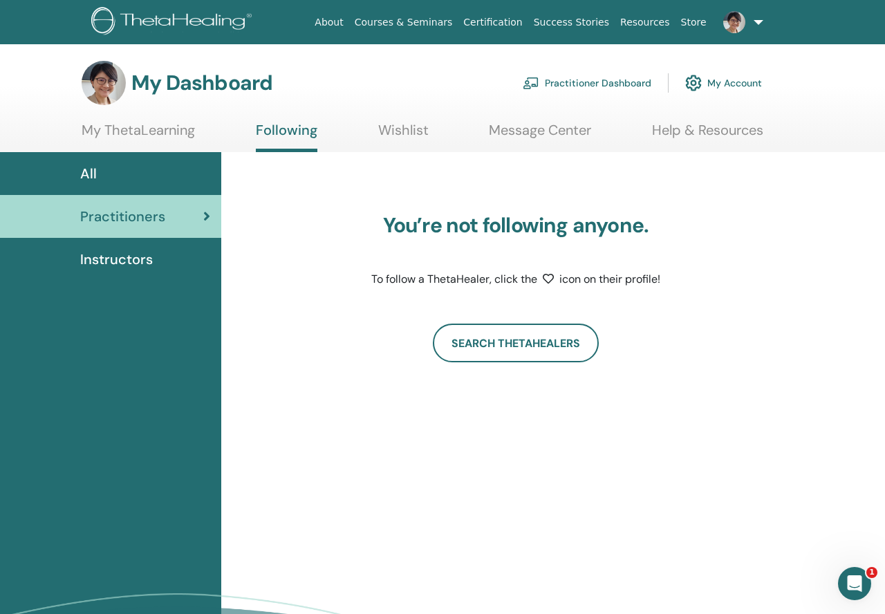
click at [129, 254] on span "Instructors" at bounding box center [116, 259] width 73 height 21
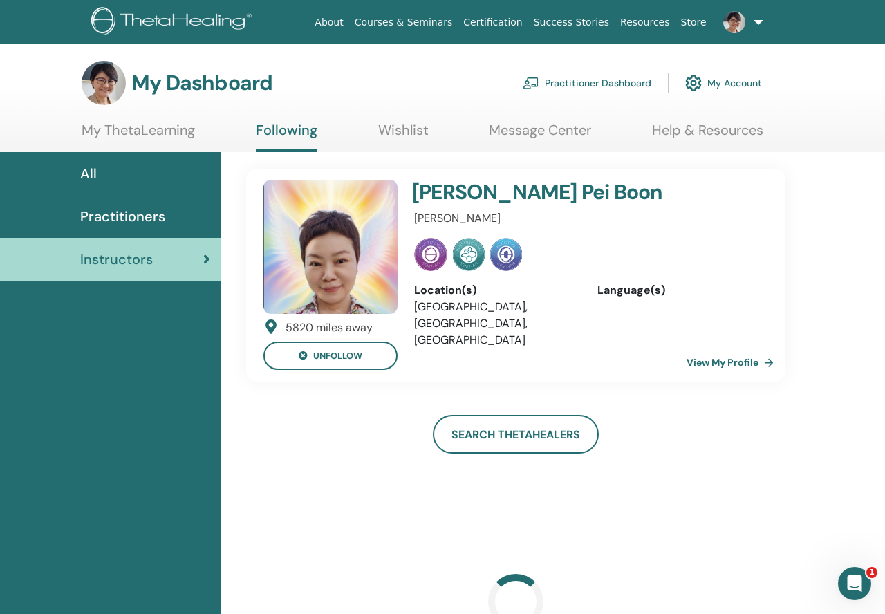
click at [403, 134] on link "Wishlist" at bounding box center [403, 135] width 50 height 27
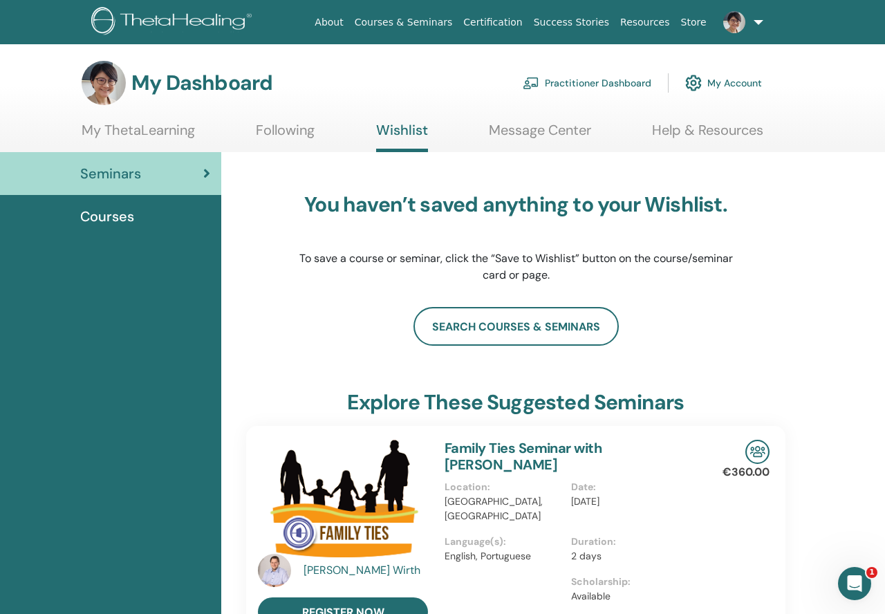
click at [552, 137] on link "Message Center" at bounding box center [540, 135] width 102 height 27
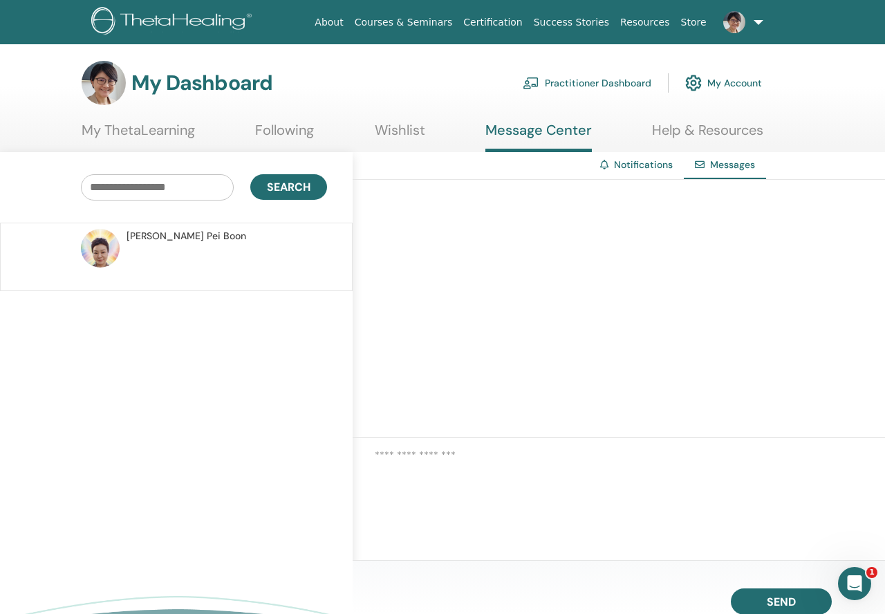
click at [727, 82] on link "My Account" at bounding box center [723, 83] width 77 height 30
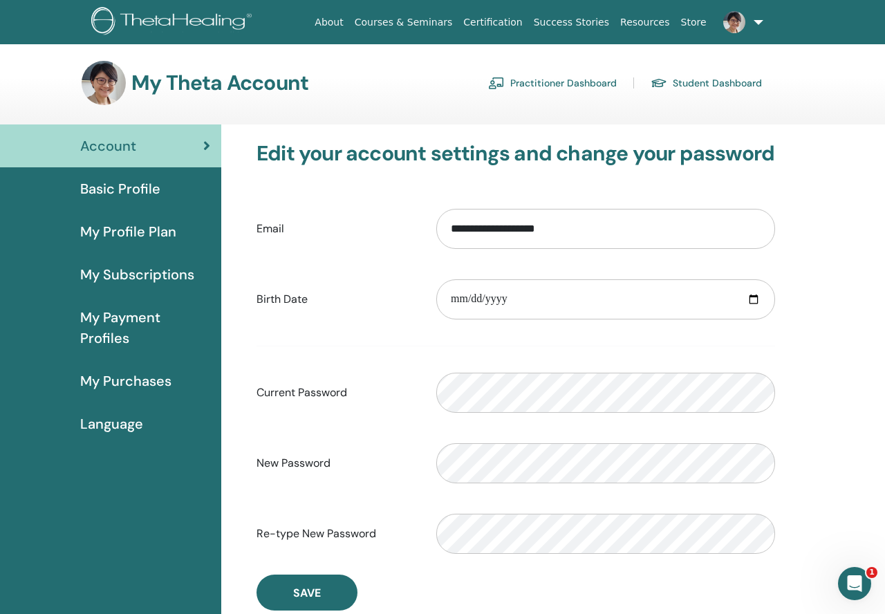
click at [727, 82] on link "Student Dashboard" at bounding box center [705, 83] width 111 height 22
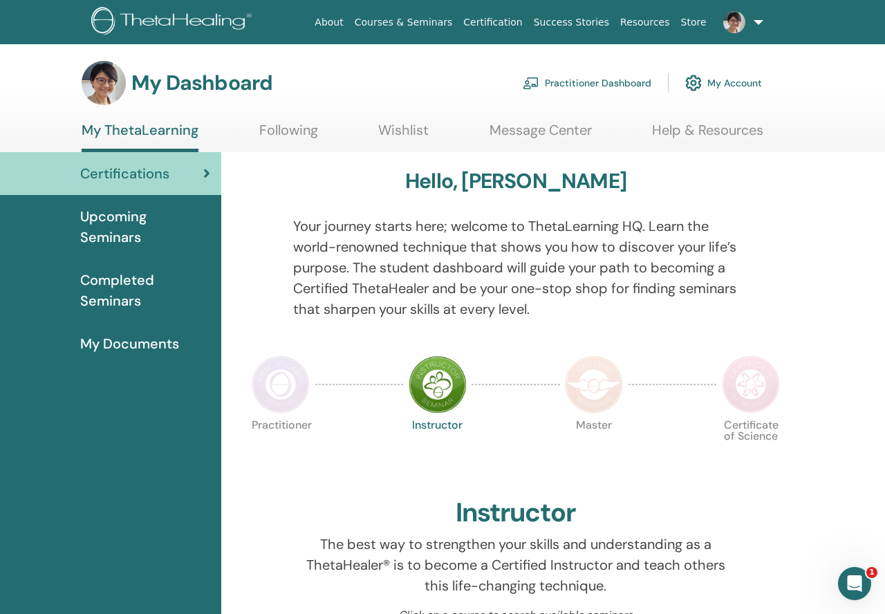
click at [602, 86] on link "Practitioner Dashboard" at bounding box center [587, 83] width 129 height 30
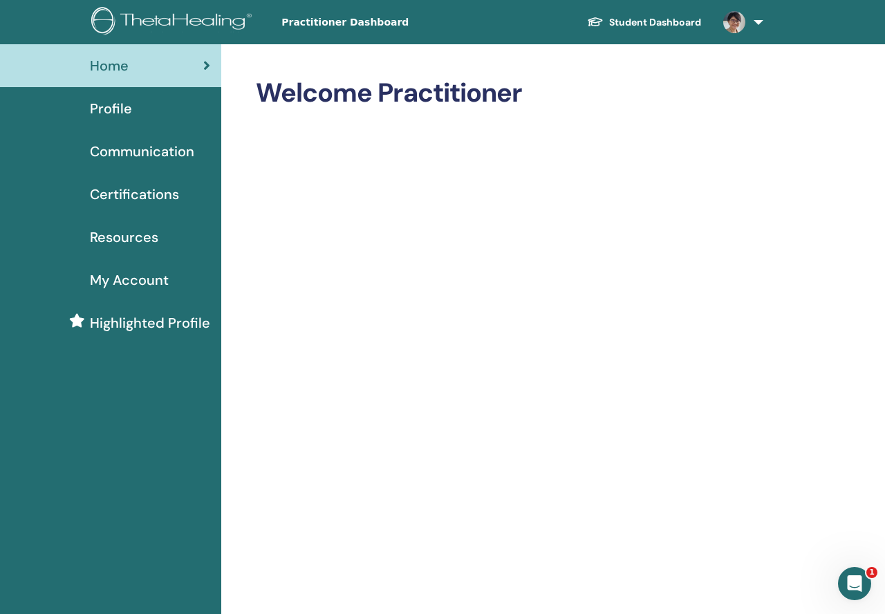
click at [130, 112] on span "Profile" at bounding box center [111, 108] width 42 height 21
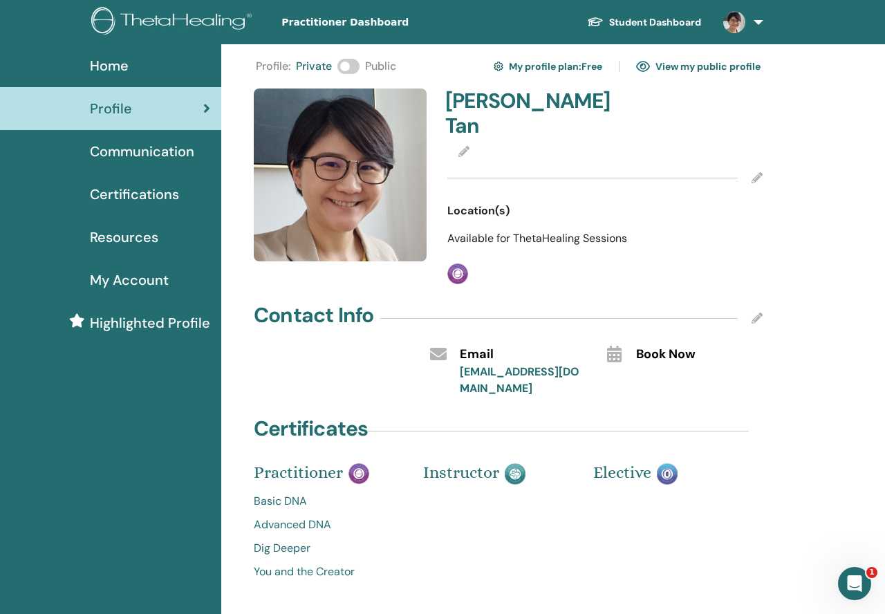
click at [359, 64] on label at bounding box center [348, 66] width 22 height 15
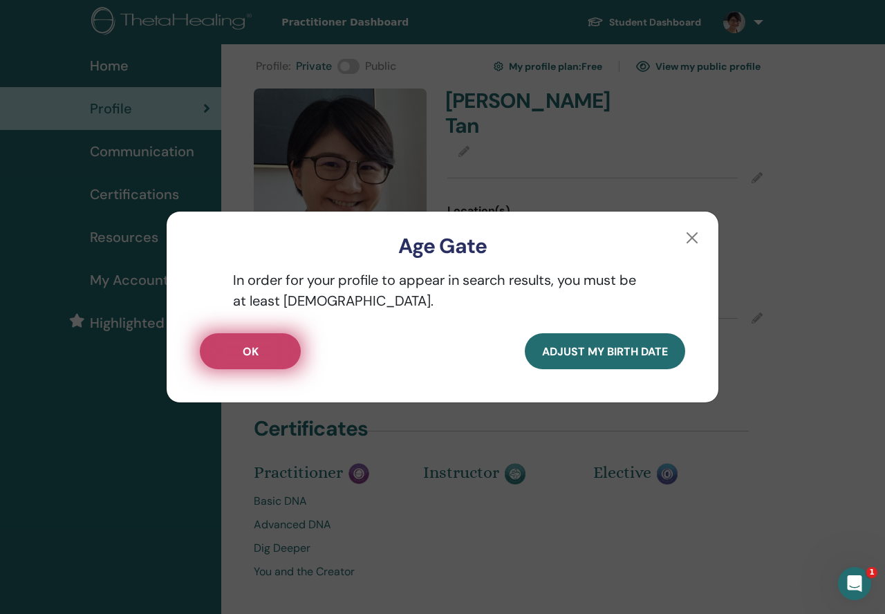
click at [250, 357] on span "OK" at bounding box center [251, 351] width 16 height 15
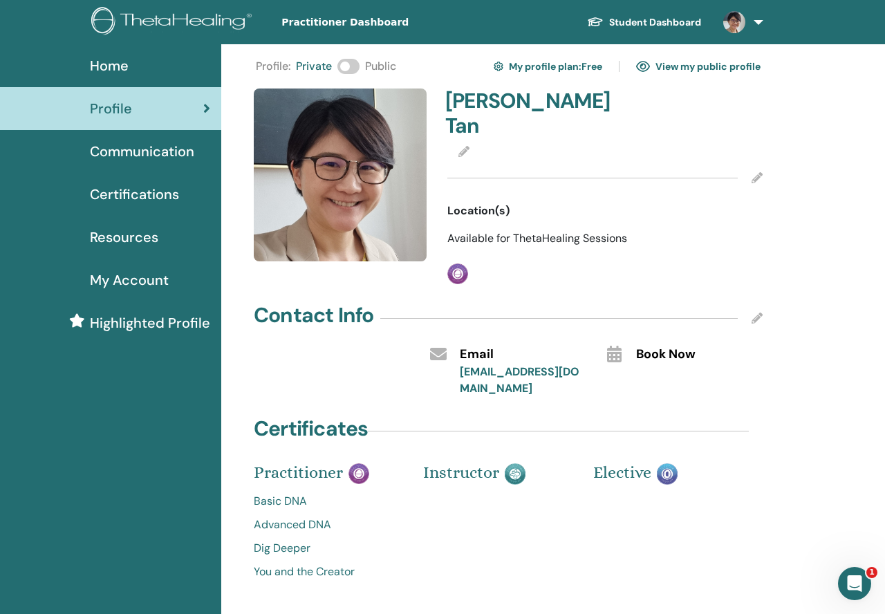
click at [466, 146] on icon at bounding box center [463, 151] width 11 height 11
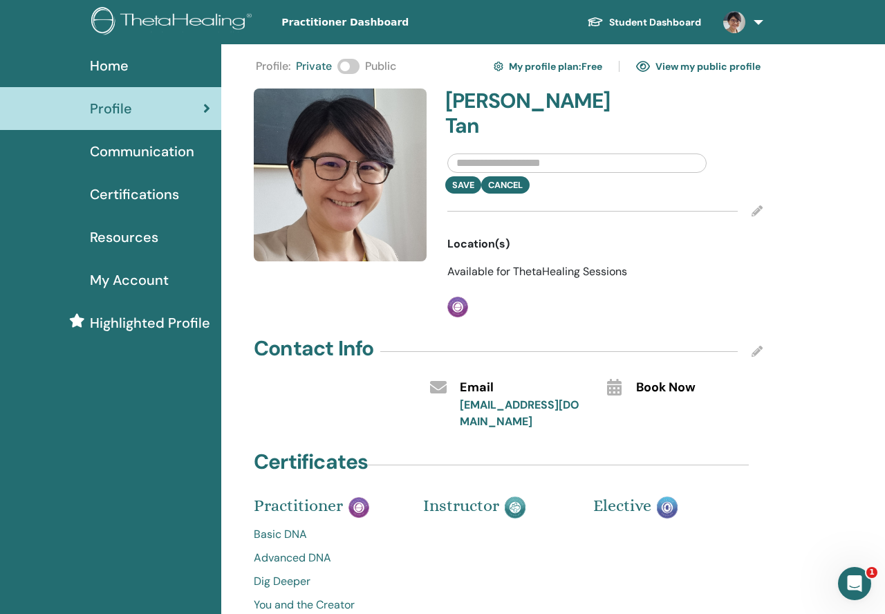
click at [561, 153] on input "text" at bounding box center [576, 162] width 259 height 19
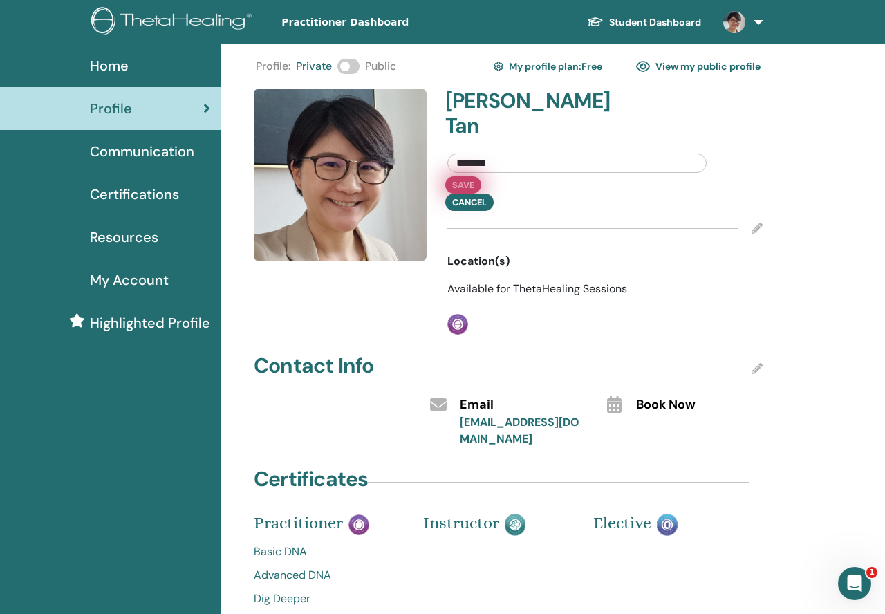
type input "*******"
click at [461, 176] on button "Save" at bounding box center [463, 184] width 36 height 17
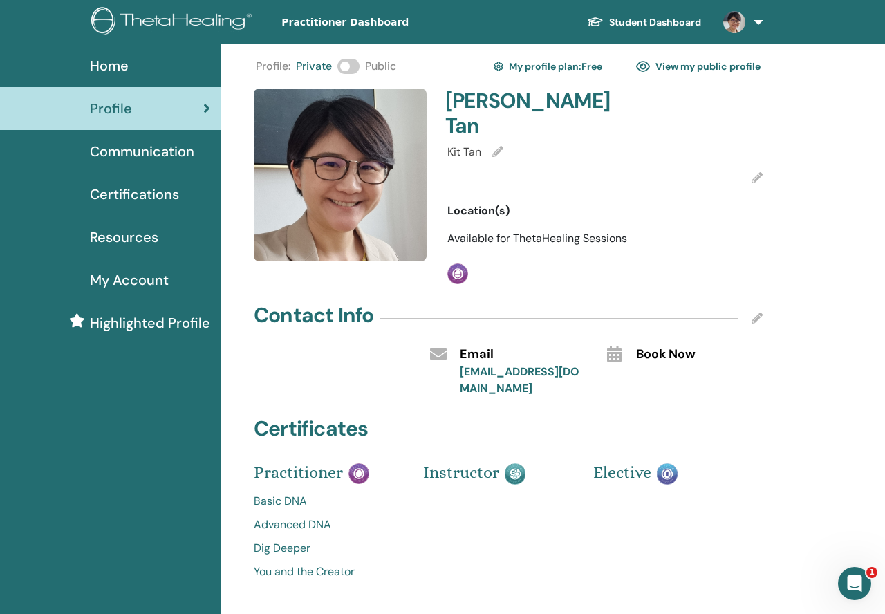
click at [757, 172] on icon at bounding box center [756, 177] width 11 height 11
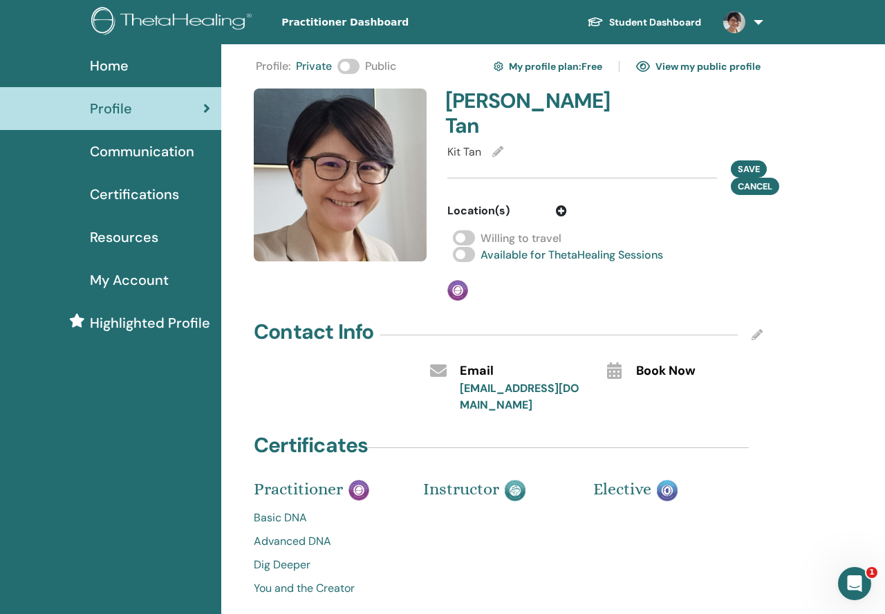
click at [561, 205] on icon at bounding box center [561, 210] width 11 height 11
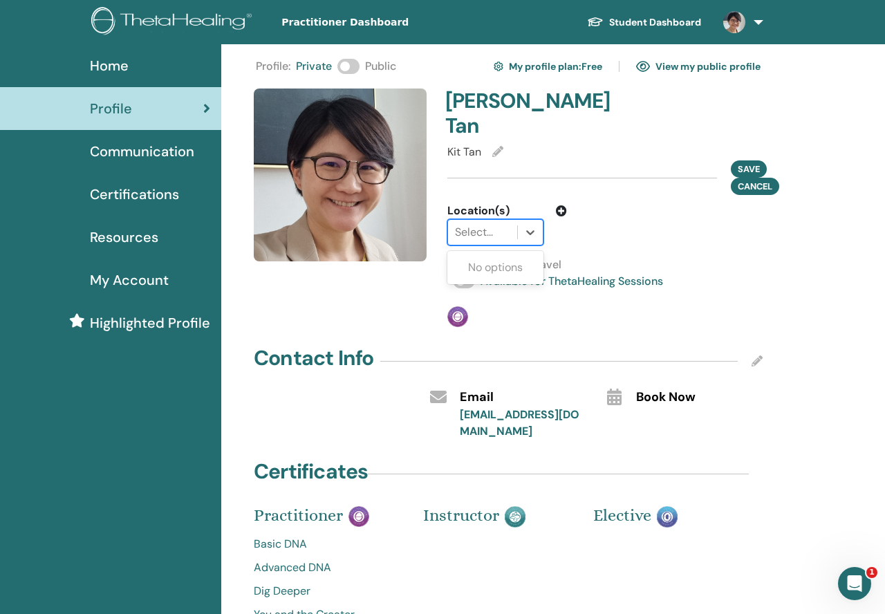
click at [491, 223] on div at bounding box center [482, 232] width 55 height 19
type input "*****"
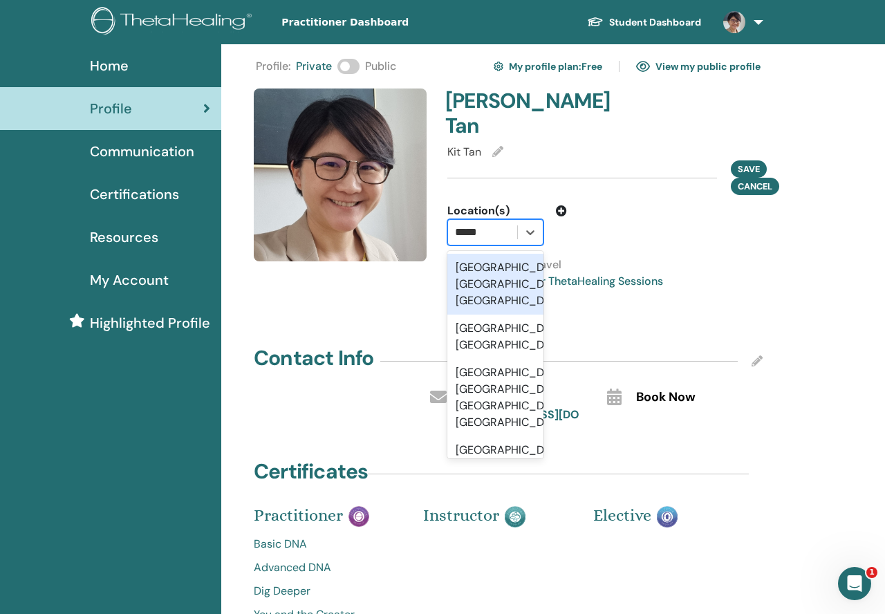
click at [492, 254] on div "Johor Bahru, Johor, MYS" at bounding box center [495, 284] width 96 height 61
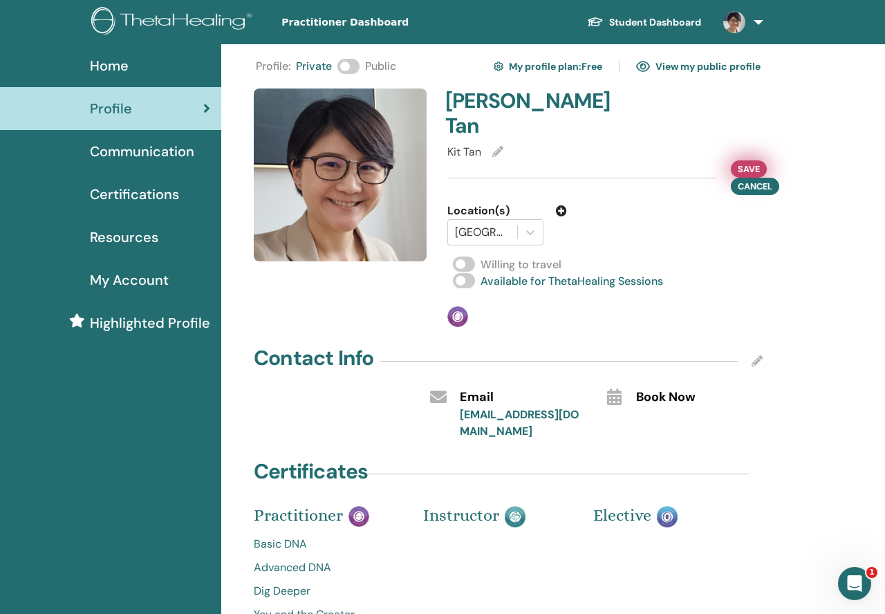
click at [747, 162] on span "Save" at bounding box center [749, 169] width 22 height 15
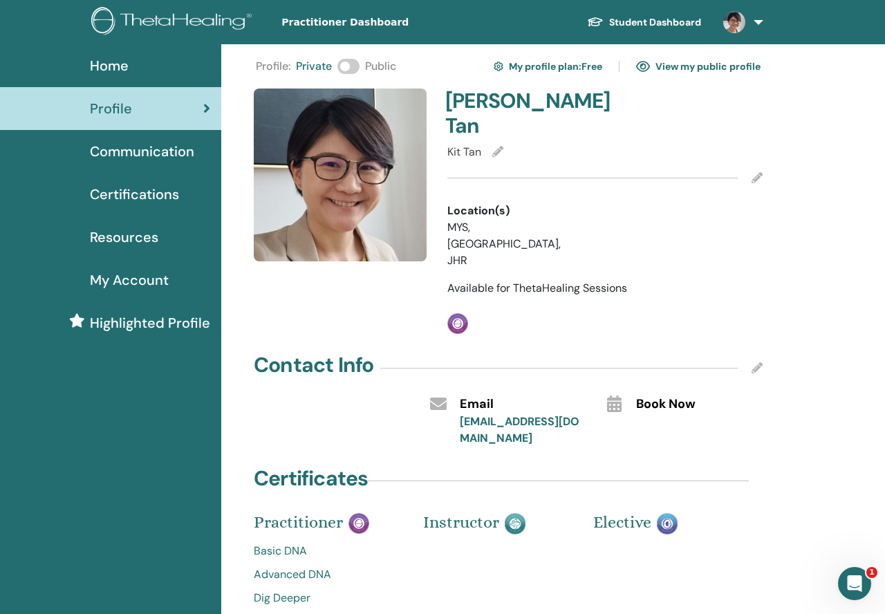
click at [758, 172] on icon at bounding box center [756, 177] width 11 height 11
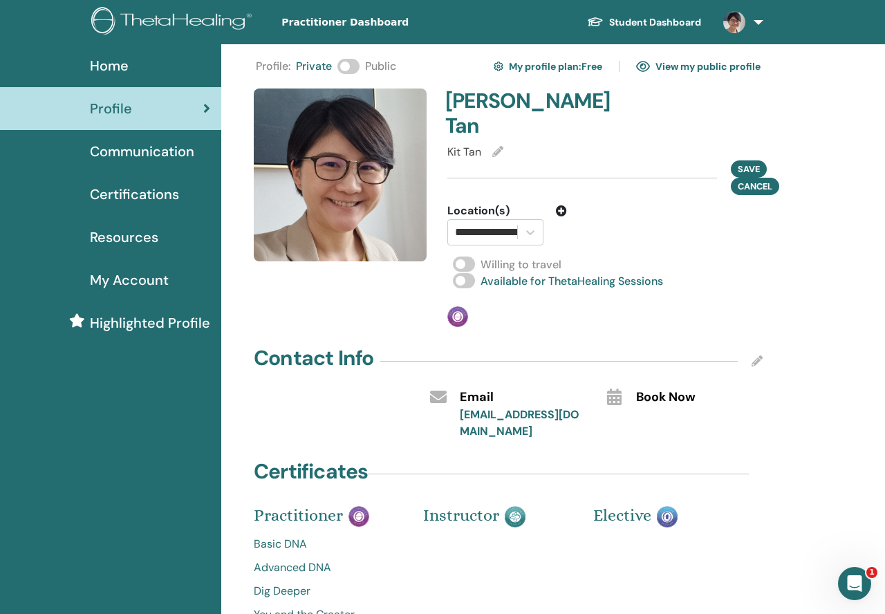
click at [561, 205] on icon at bounding box center [561, 210] width 11 height 11
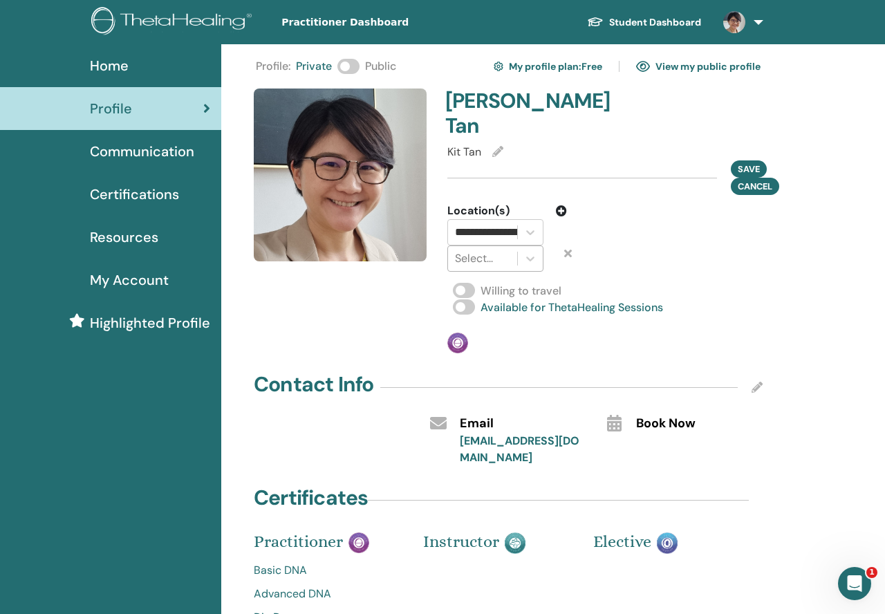
click at [489, 249] on div at bounding box center [482, 258] width 55 height 19
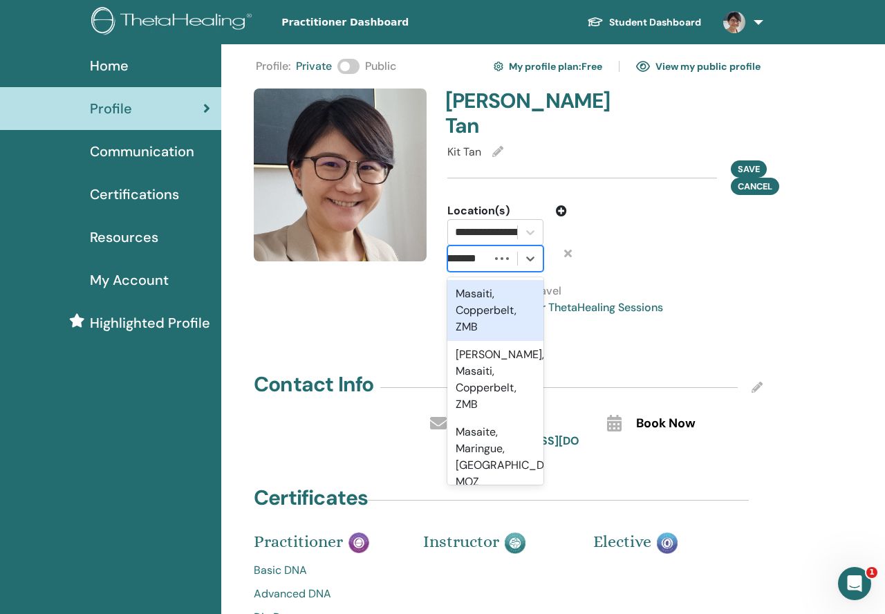
type input "**********"
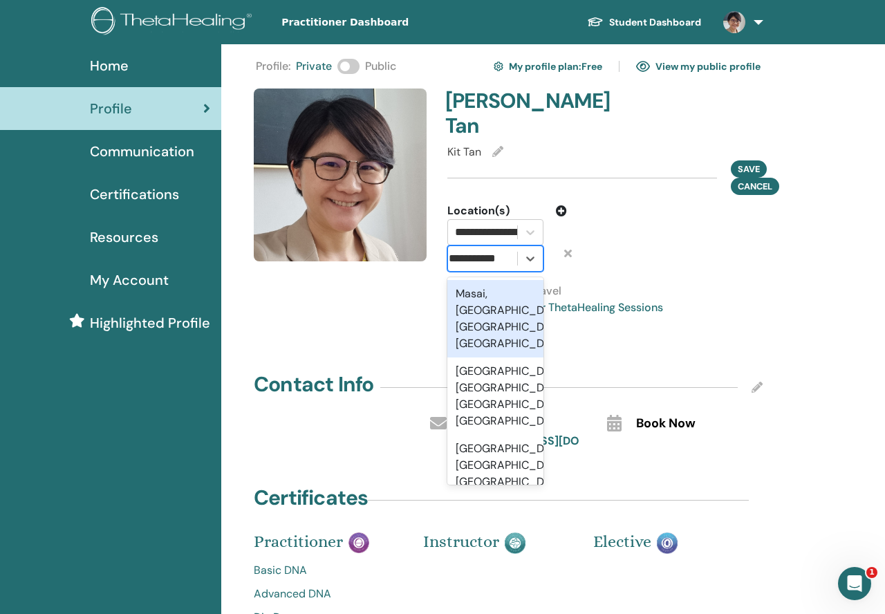
click at [497, 285] on div "Masai, Johor Bahru, Johor, MYS" at bounding box center [495, 318] width 96 height 77
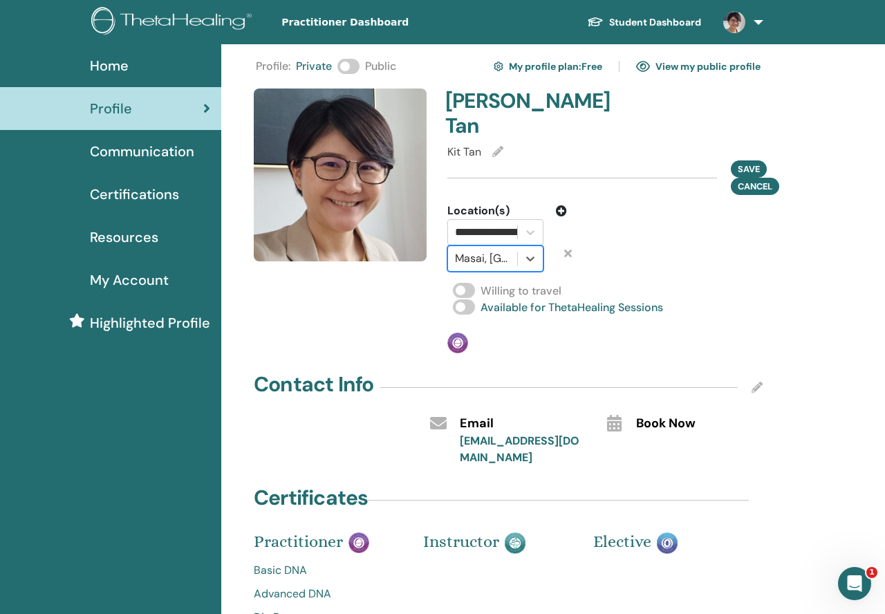
click at [561, 205] on icon at bounding box center [561, 210] width 11 height 11
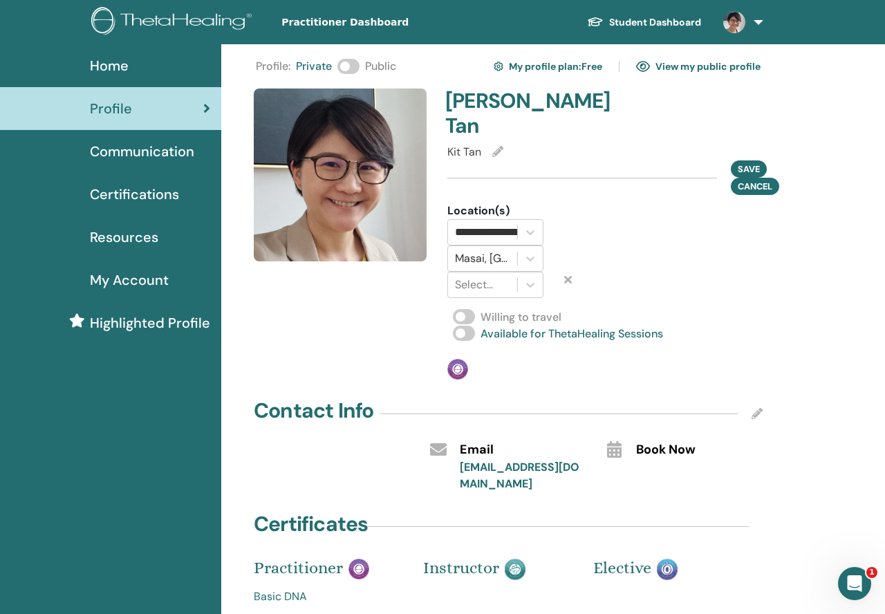
click at [567, 274] on icon at bounding box center [568, 279] width 8 height 11
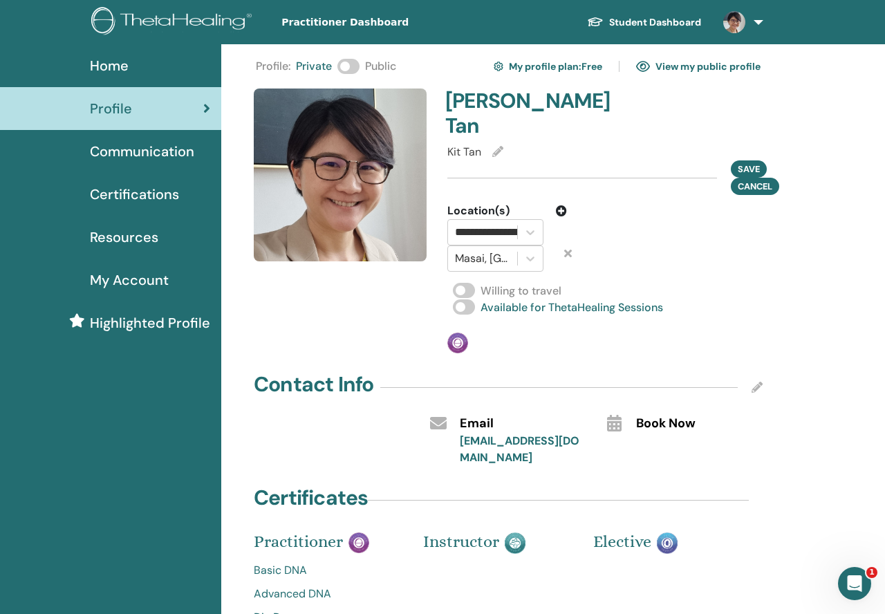
click at [563, 219] on div "**********" at bounding box center [507, 232] width 140 height 26
click at [744, 162] on span "Save" at bounding box center [749, 169] width 22 height 15
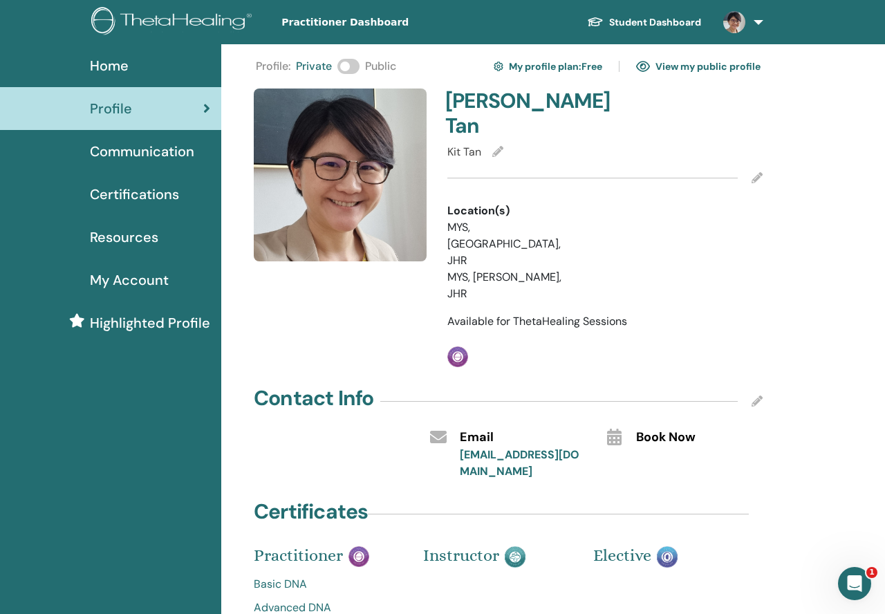
click at [350, 66] on span at bounding box center [348, 66] width 22 height 15
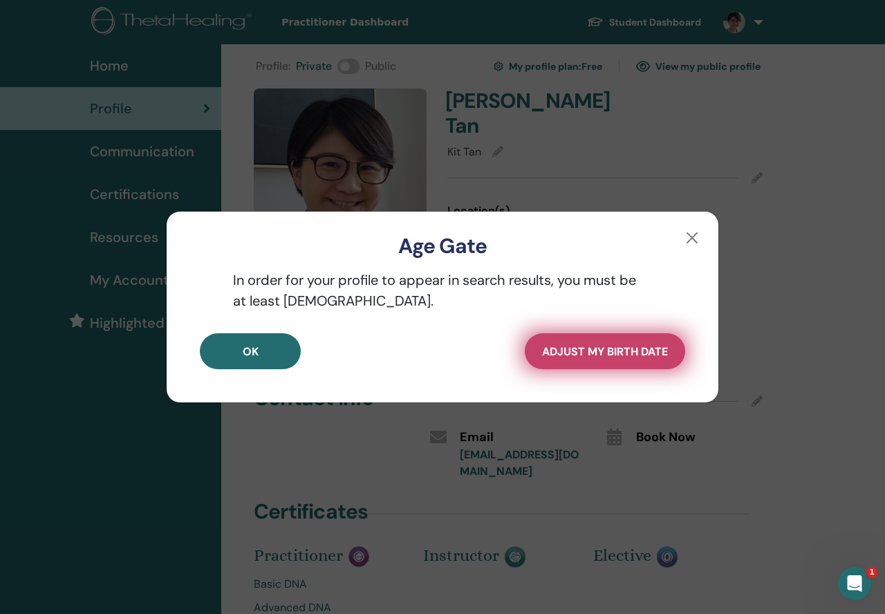
click at [610, 357] on span "Adjust my Birth Date" at bounding box center [605, 351] width 126 height 15
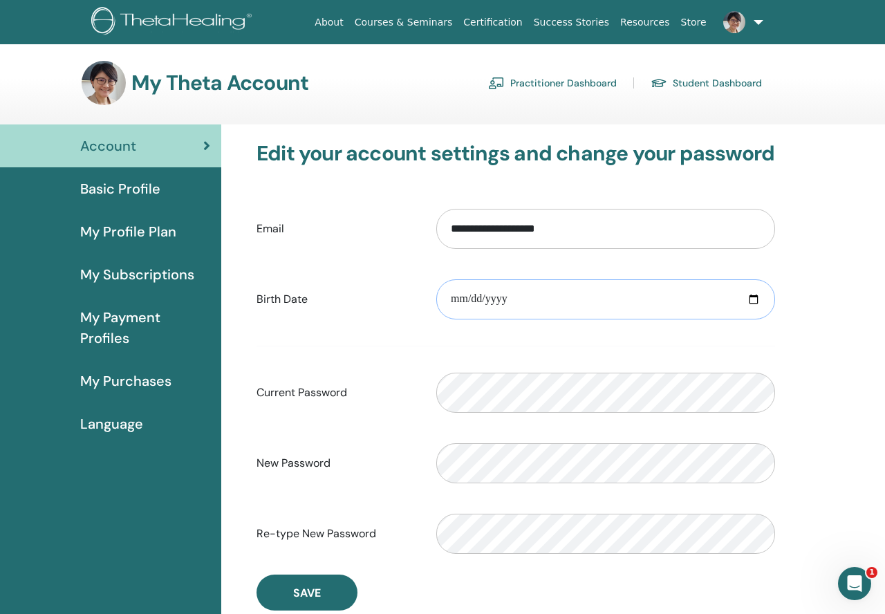
click at [749, 300] on input "date" at bounding box center [605, 299] width 339 height 40
type input "**********"
click at [322, 597] on button "Save" at bounding box center [306, 592] width 101 height 36
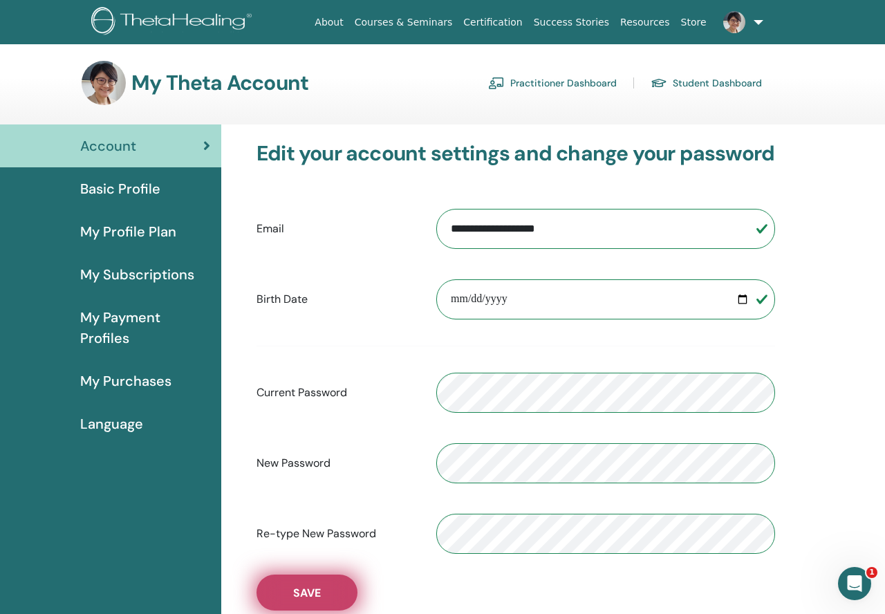
click at [322, 597] on button "Save" at bounding box center [306, 592] width 101 height 36
click at [133, 188] on span "Basic Profile" at bounding box center [120, 188] width 80 height 21
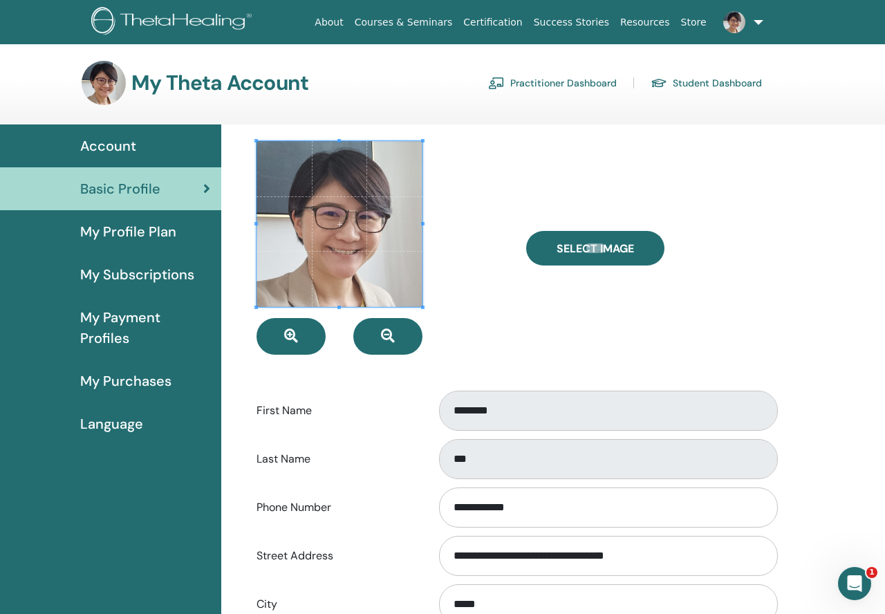
click at [145, 147] on div "Account" at bounding box center [110, 145] width 199 height 21
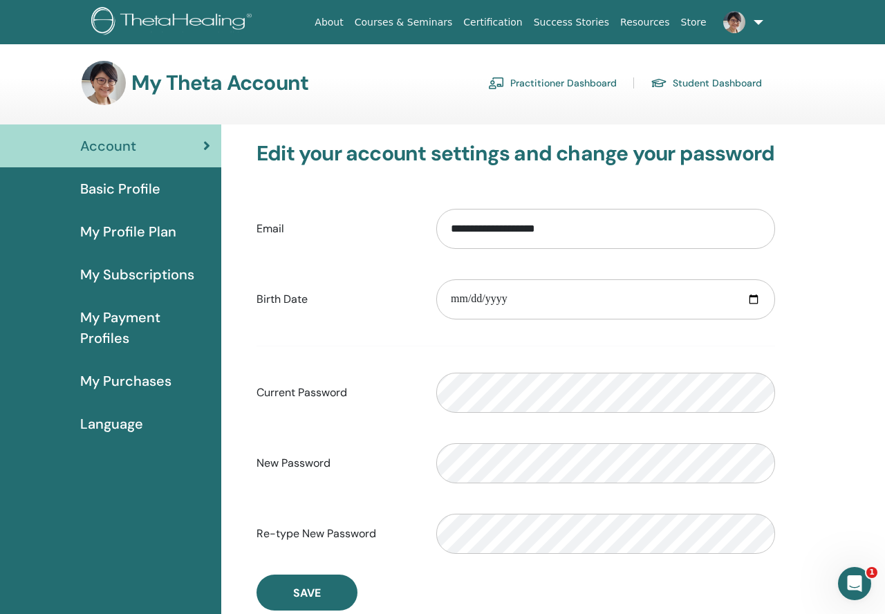
click at [547, 82] on link "Practitioner Dashboard" at bounding box center [552, 83] width 129 height 22
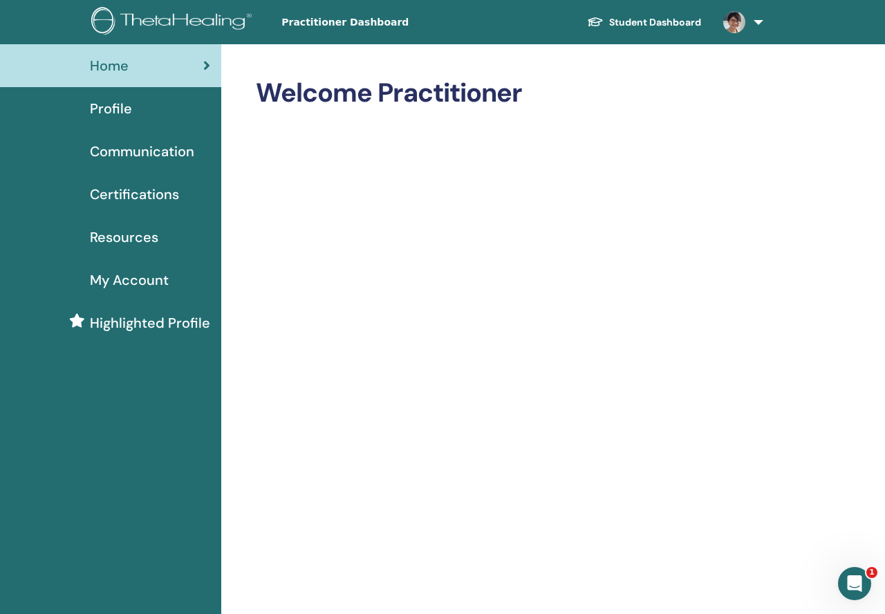
click at [135, 111] on div "Profile" at bounding box center [110, 108] width 199 height 21
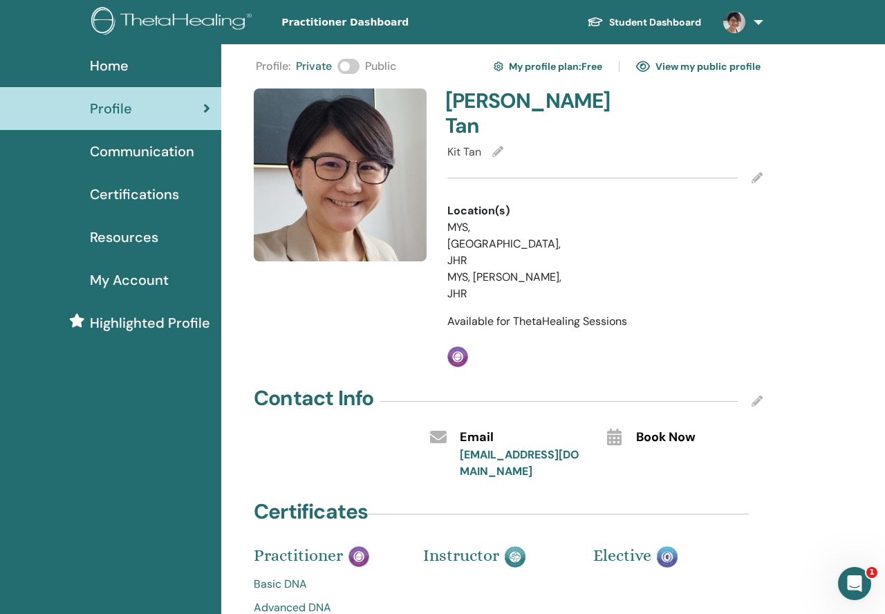
click at [353, 68] on span at bounding box center [348, 66] width 22 height 15
click at [739, 61] on link "View my public profile" at bounding box center [698, 66] width 124 height 22
